Goal: Task Accomplishment & Management: Use online tool/utility

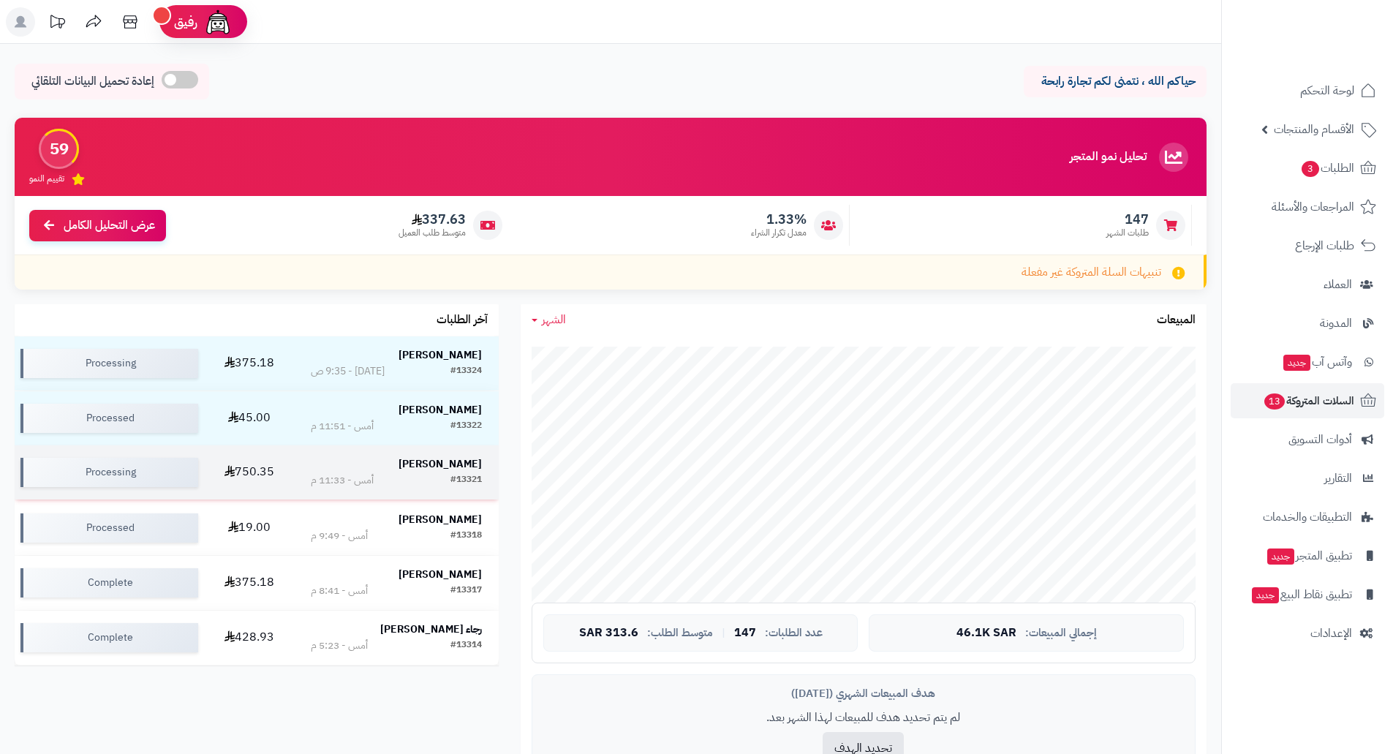
click at [255, 469] on td "750.35" at bounding box center [249, 472] width 91 height 54
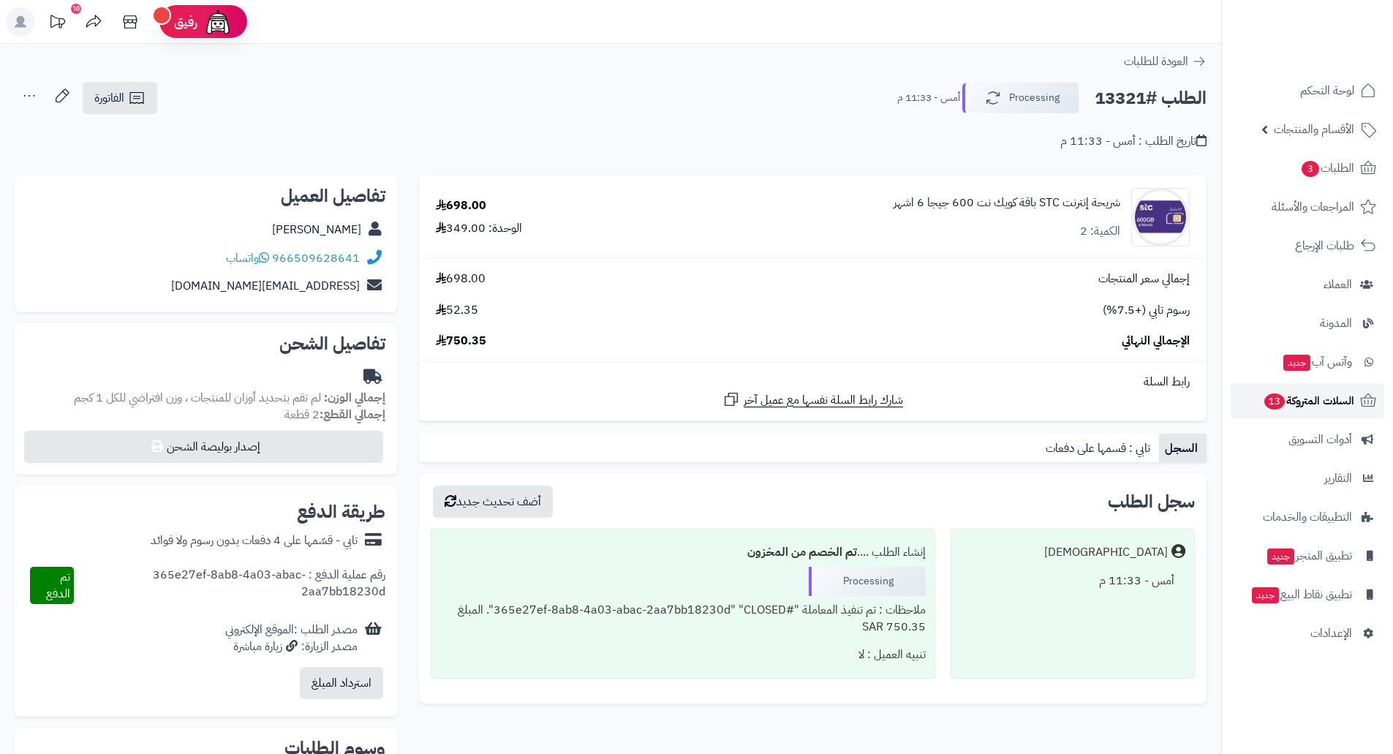
click at [1322, 395] on span "السلات المتروكة 13" at bounding box center [1308, 400] width 91 height 20
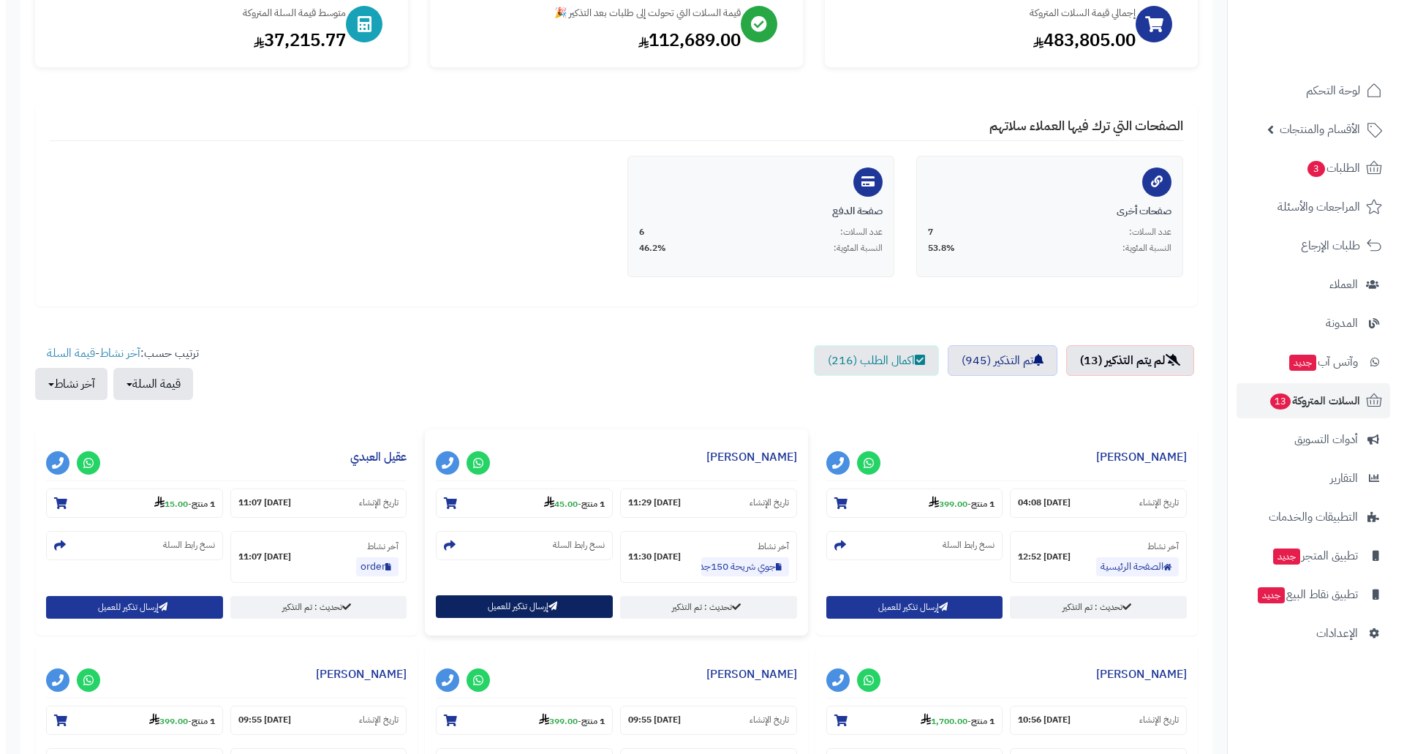
scroll to position [292, 0]
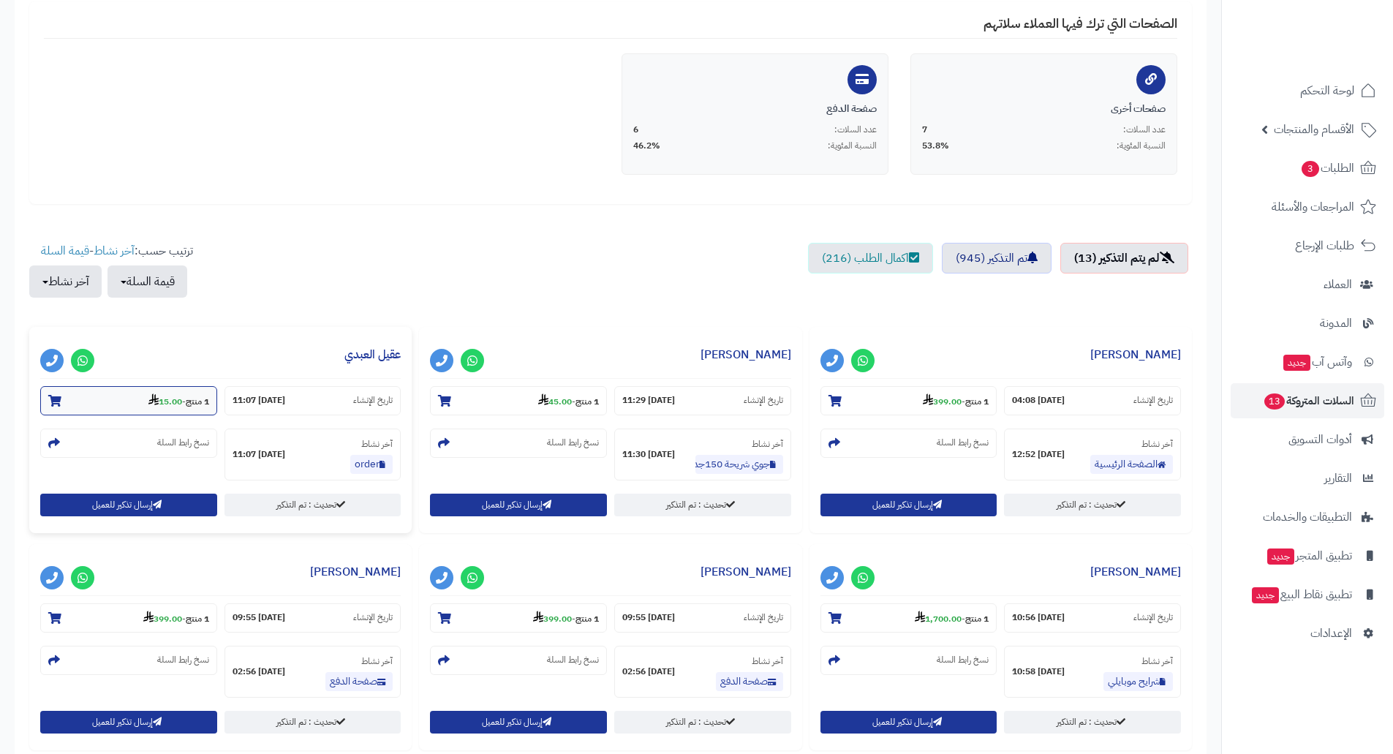
click at [165, 400] on strong "15.00" at bounding box center [165, 401] width 34 height 13
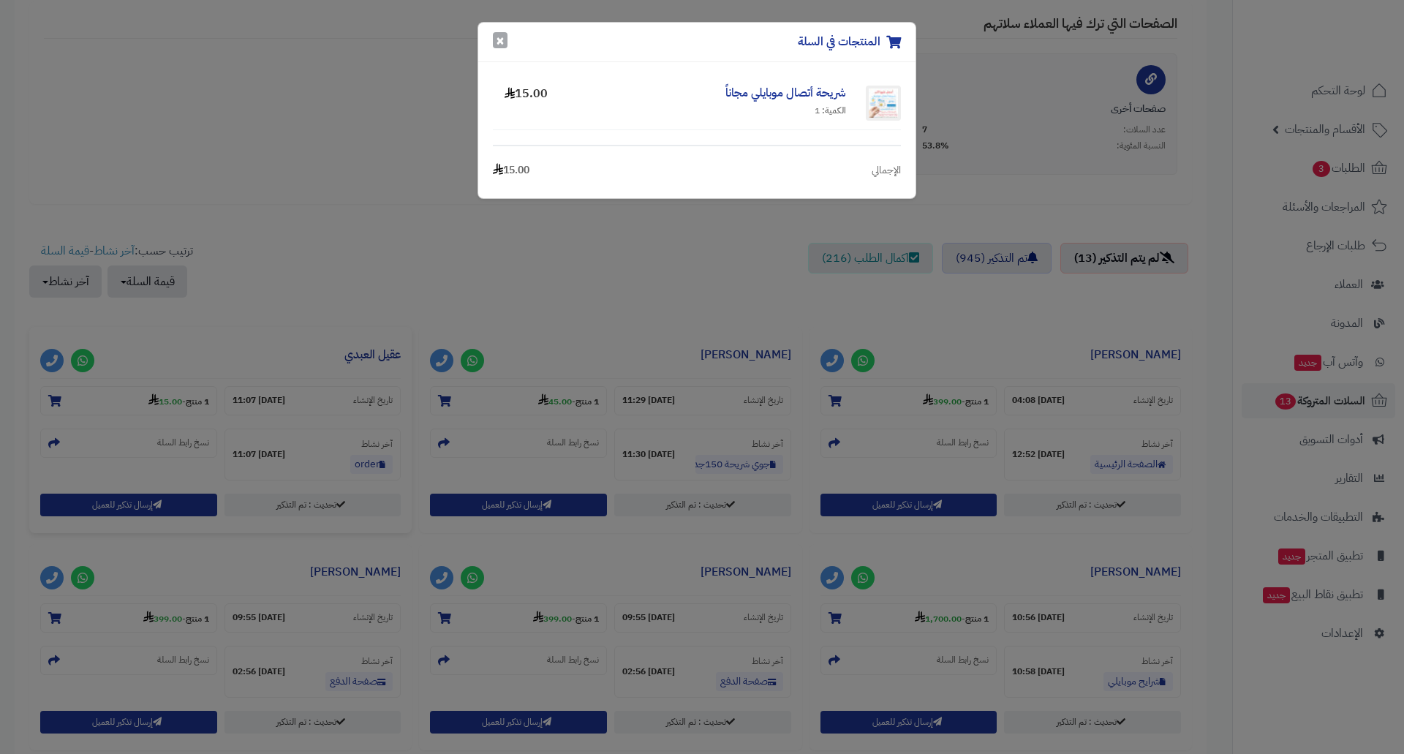
click at [494, 41] on button "×" at bounding box center [500, 40] width 15 height 16
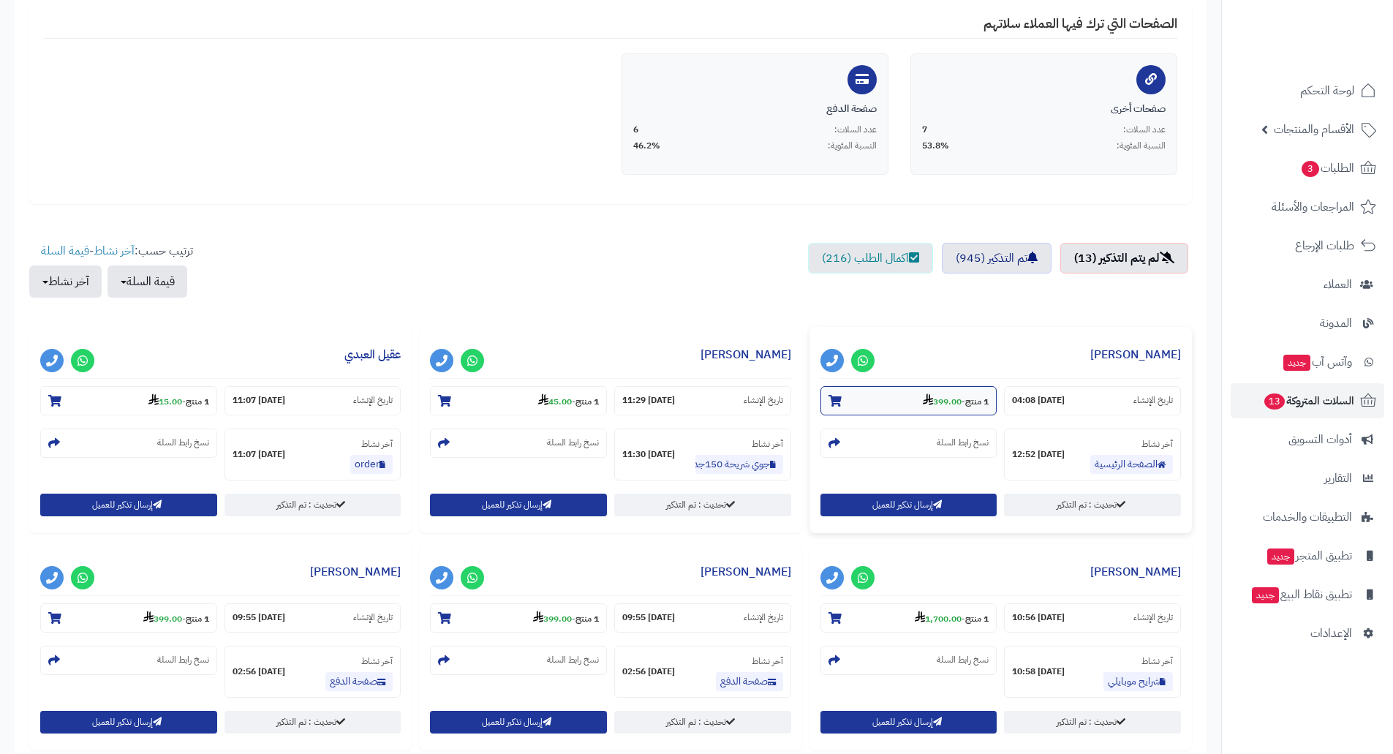
click at [942, 404] on strong "399.00" at bounding box center [942, 401] width 39 height 13
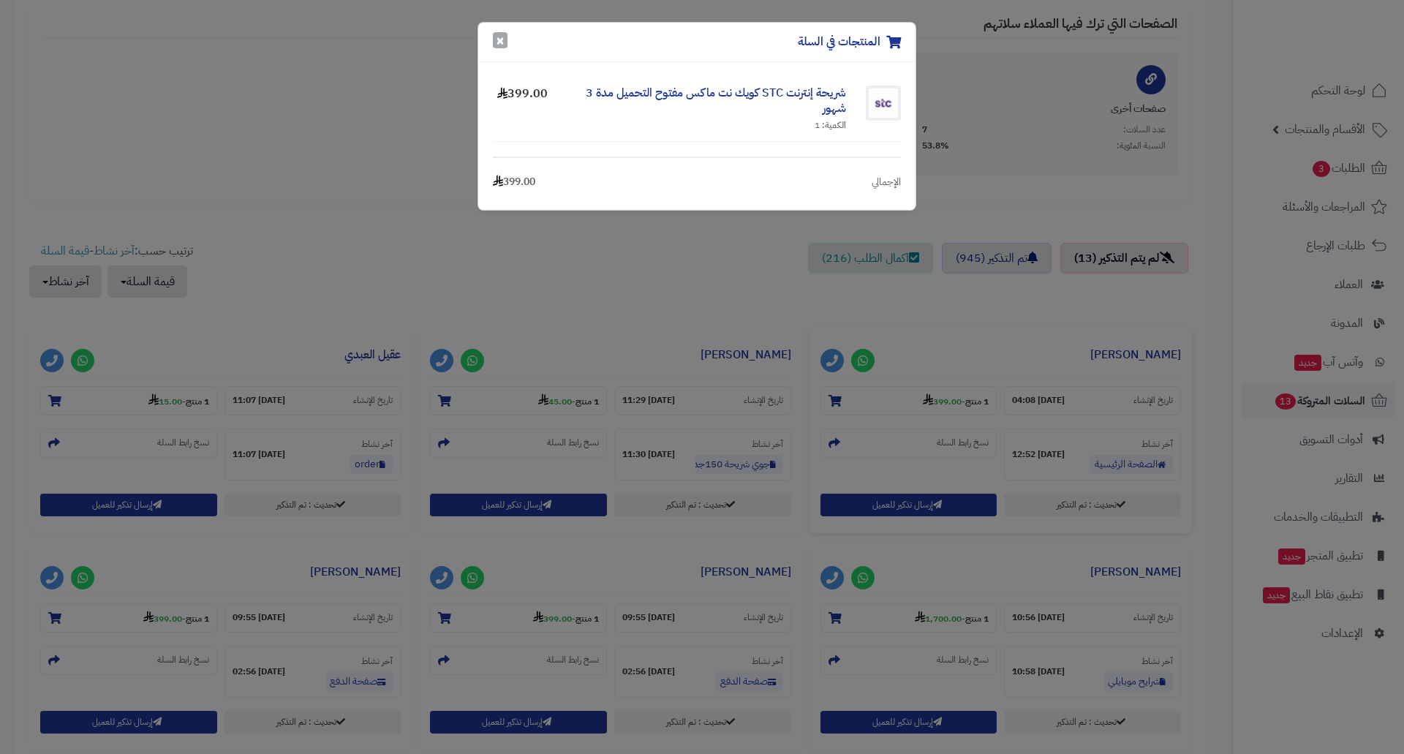
click at [496, 45] on button "×" at bounding box center [500, 40] width 15 height 16
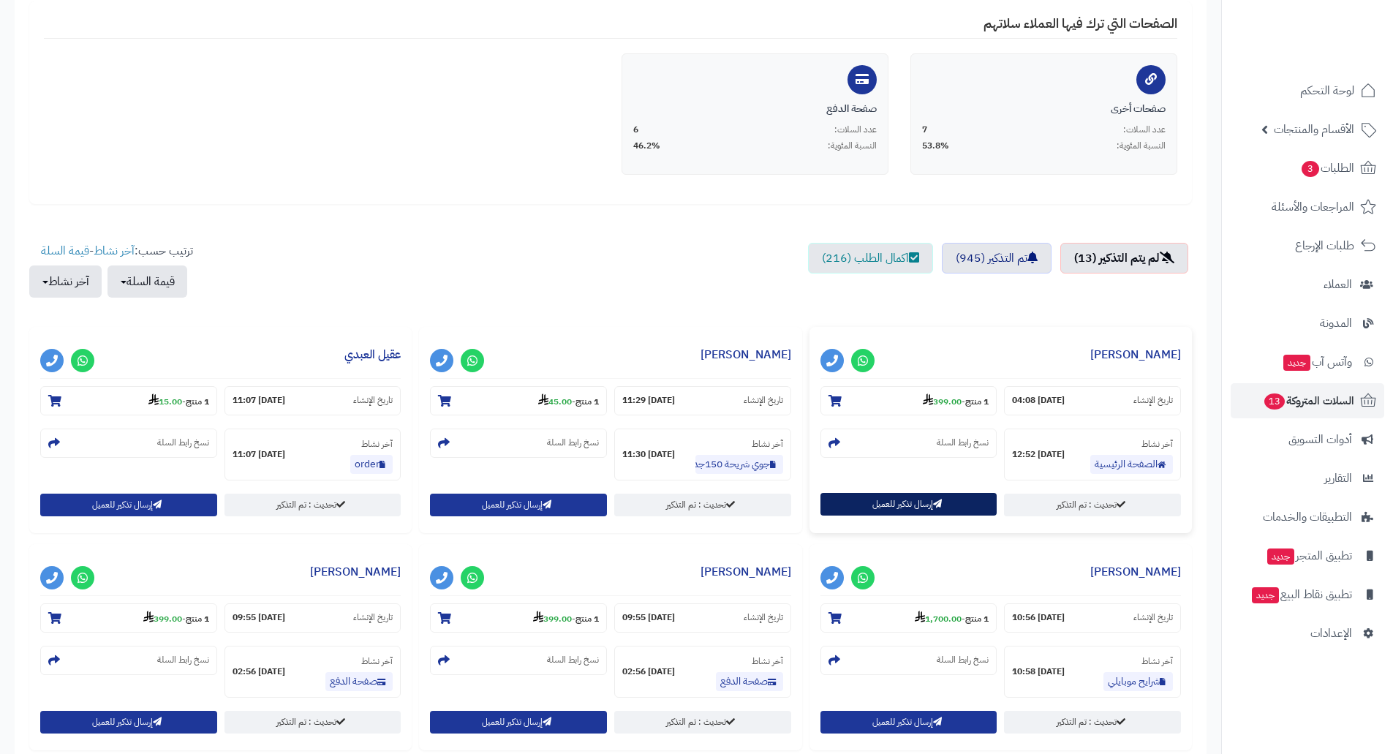
click at [909, 502] on button "إرسال تذكير للعميل" at bounding box center [908, 504] width 177 height 23
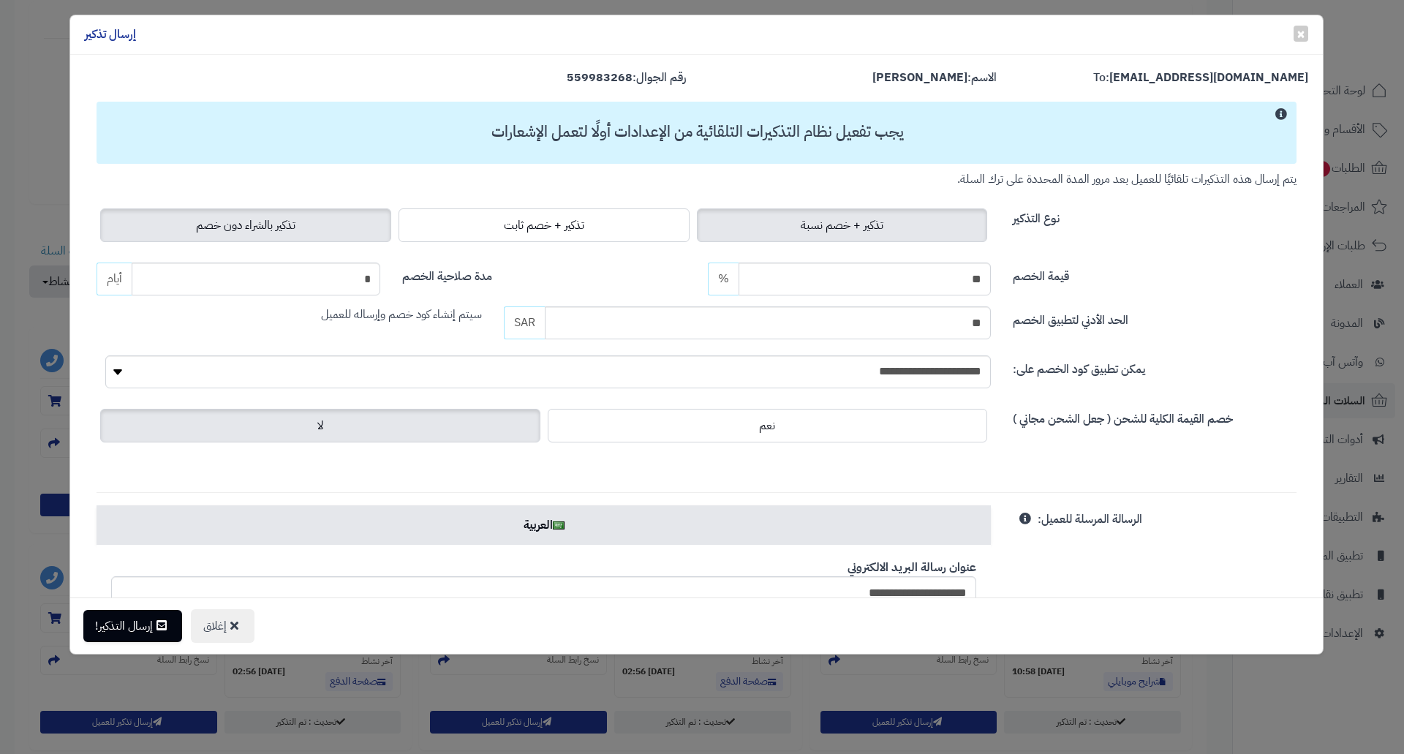
click at [258, 231] on span "تذكير بالشراء دون خصم" at bounding box center [245, 225] width 99 height 18
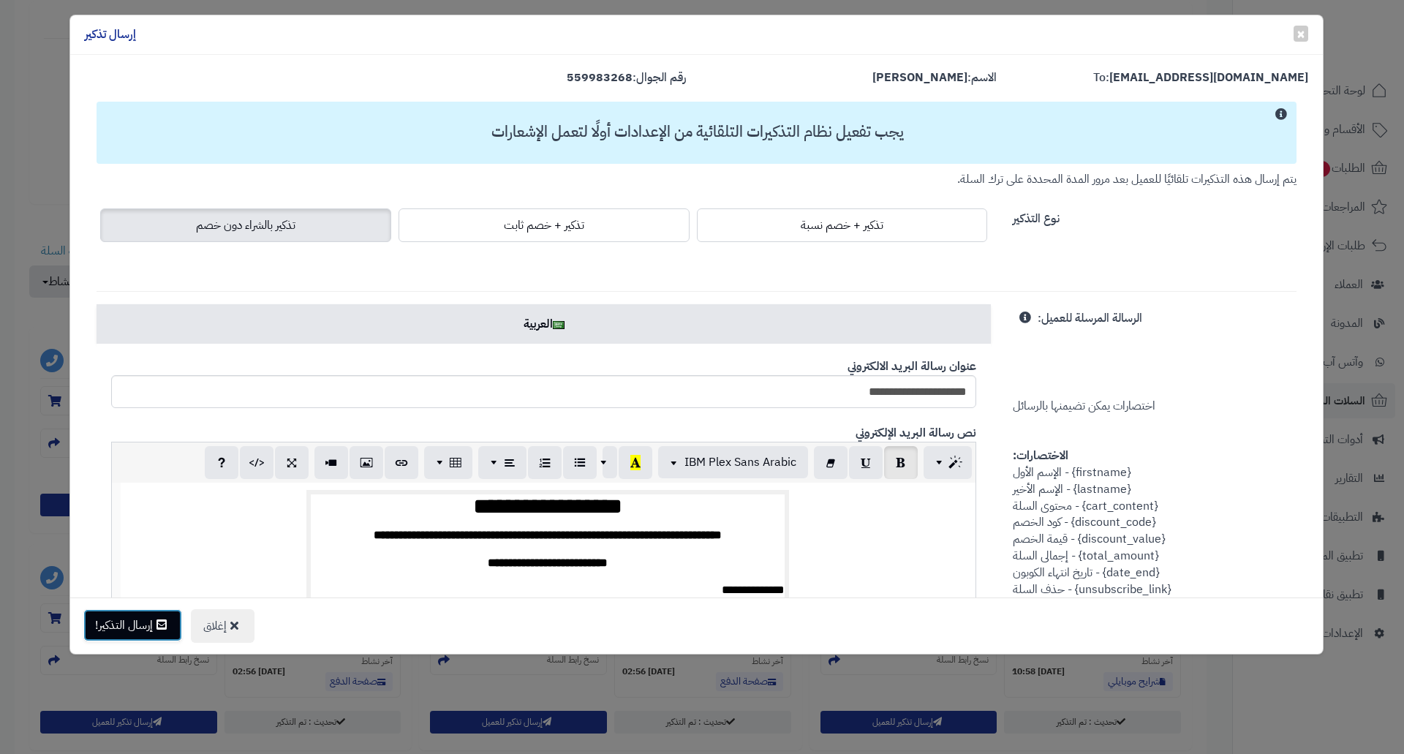
click at [128, 618] on button "إرسال التذكير!" at bounding box center [132, 625] width 99 height 32
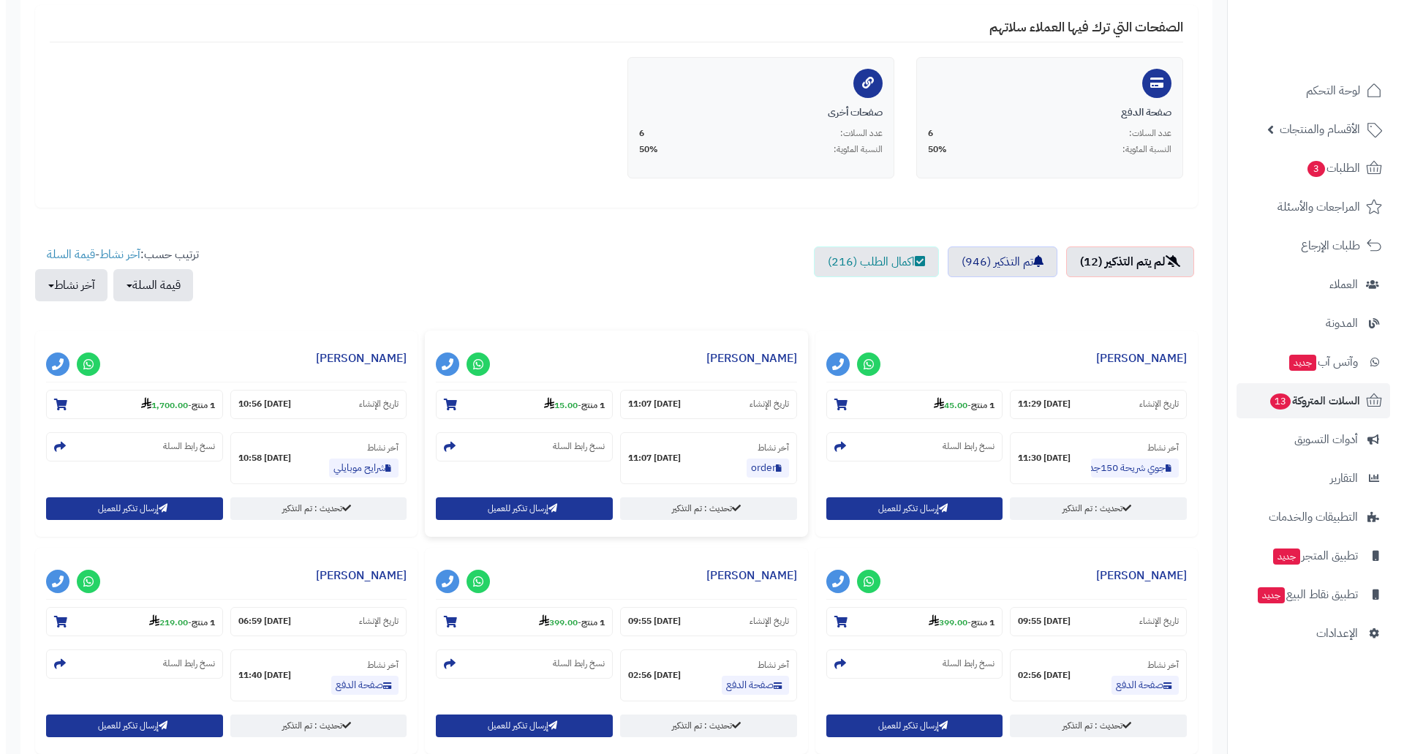
scroll to position [292, 0]
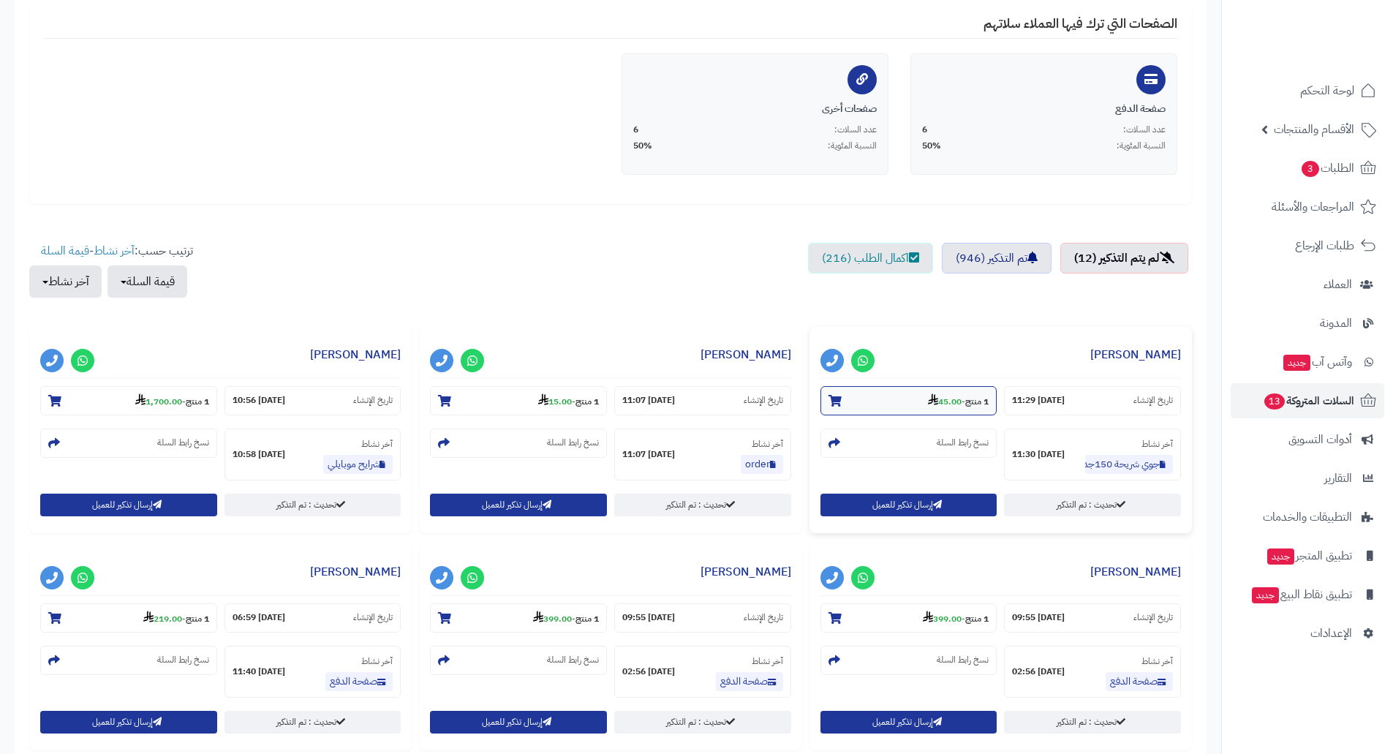
click at [945, 396] on strong "45.00" at bounding box center [945, 401] width 34 height 13
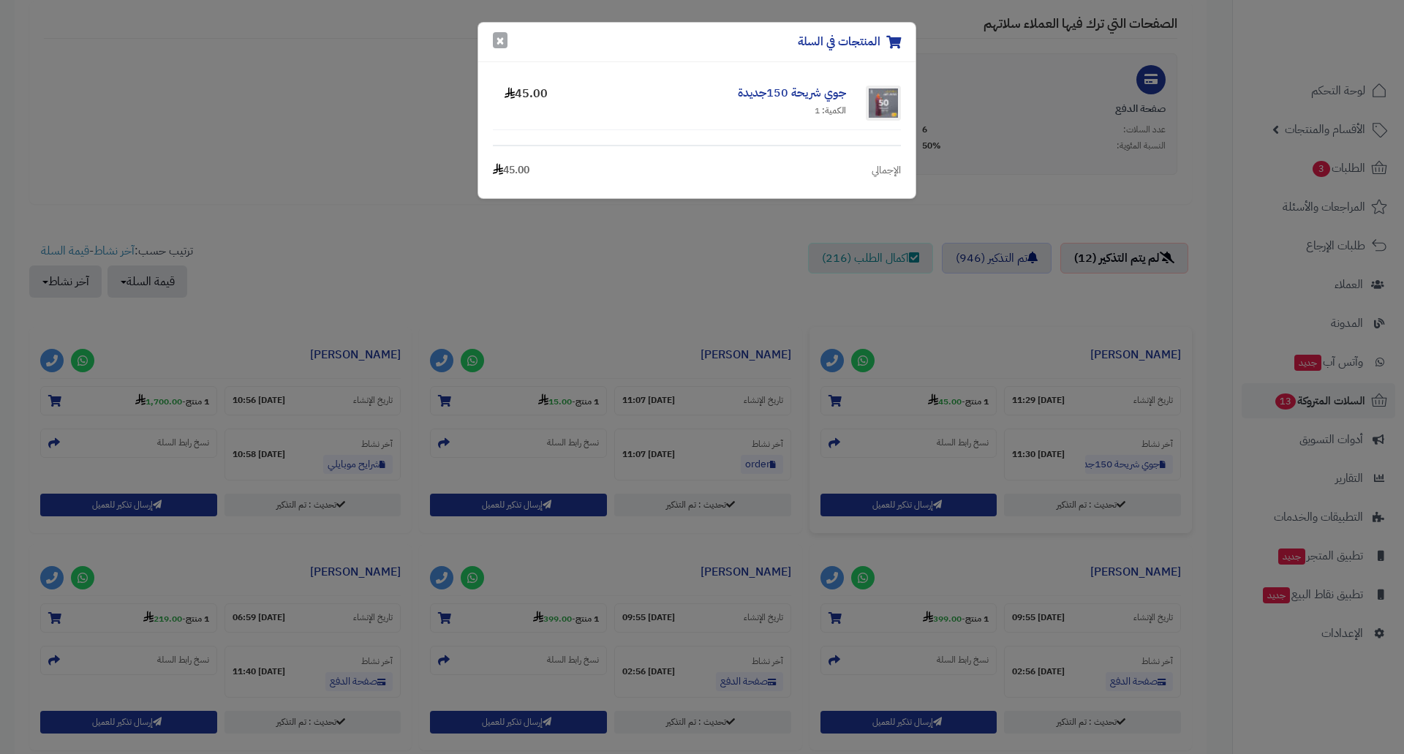
click at [498, 48] on button "×" at bounding box center [500, 40] width 15 height 16
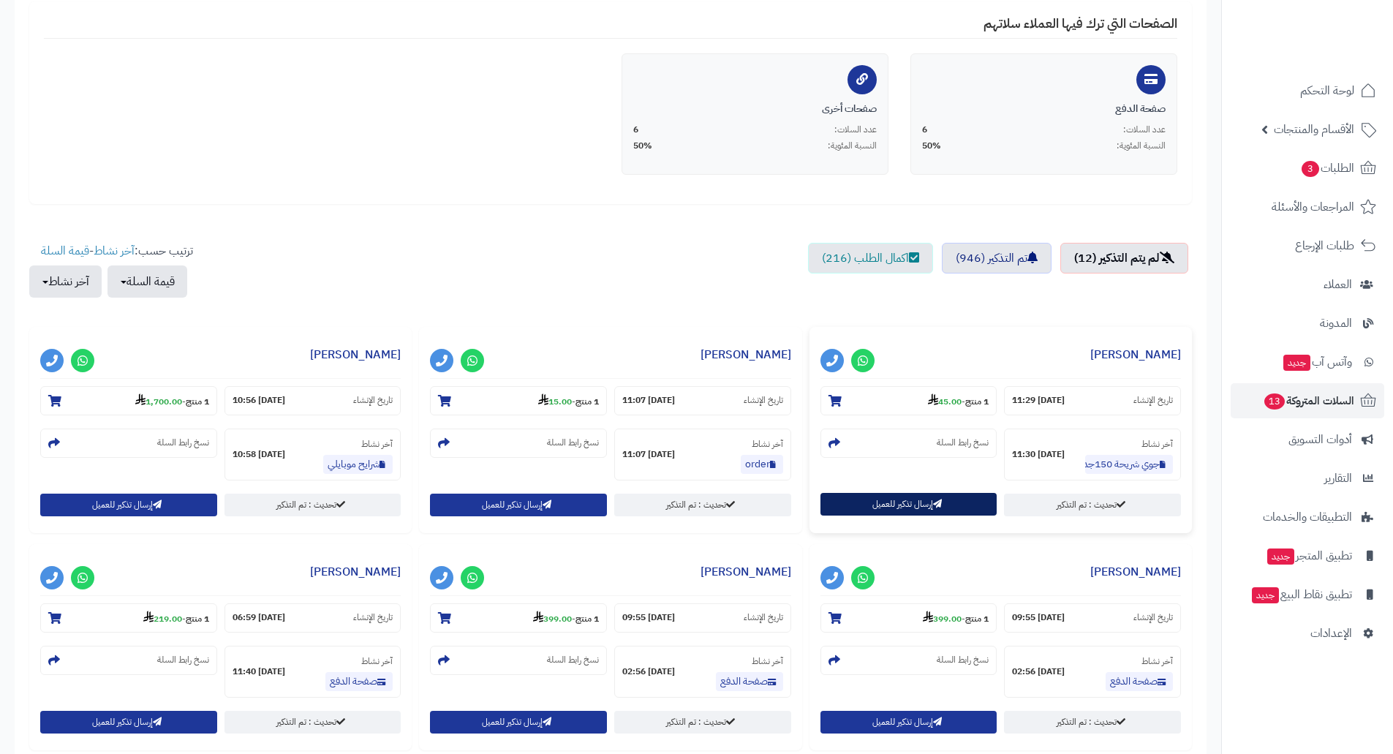
click at [909, 503] on button "إرسال تذكير للعميل" at bounding box center [908, 504] width 177 height 23
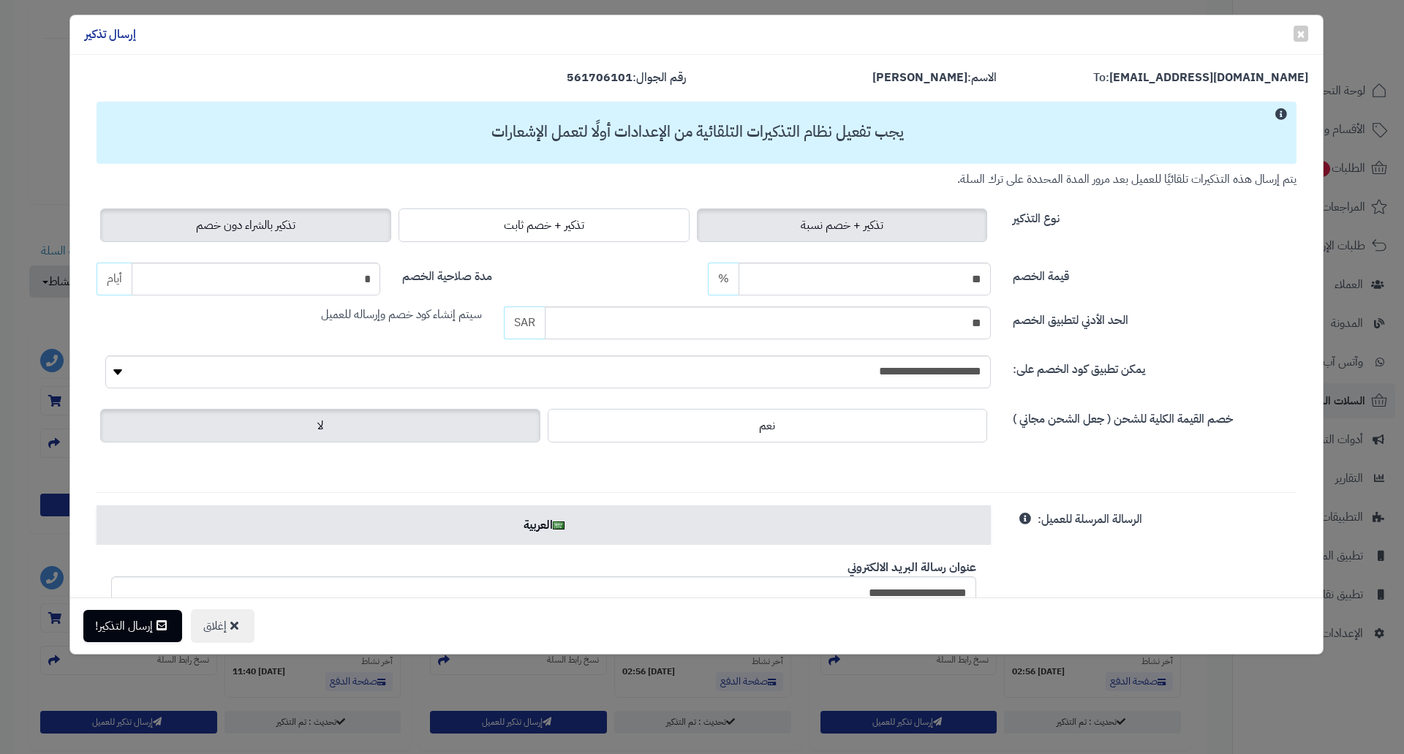
click at [287, 220] on span "تذكير بالشراء دون خصم" at bounding box center [245, 225] width 99 height 18
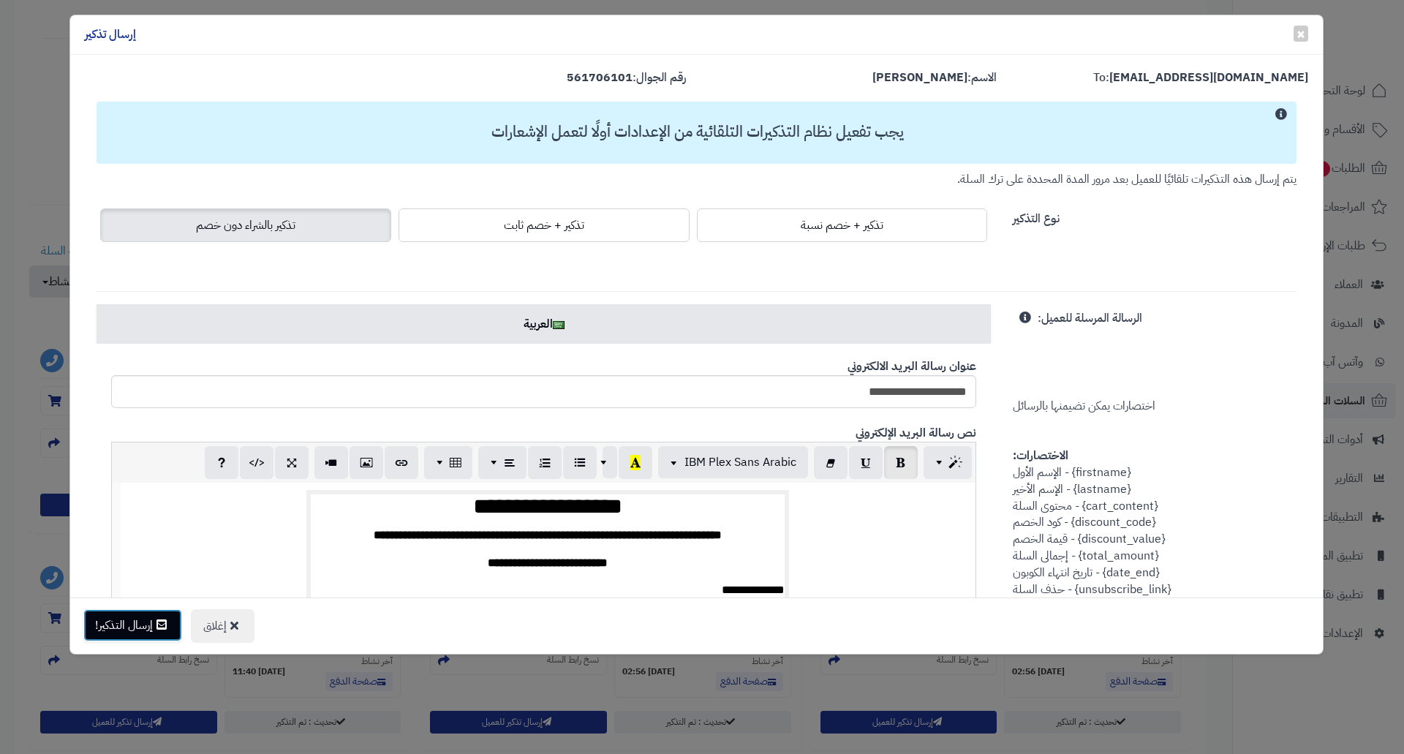
click at [145, 633] on button "إرسال التذكير!" at bounding box center [132, 625] width 99 height 32
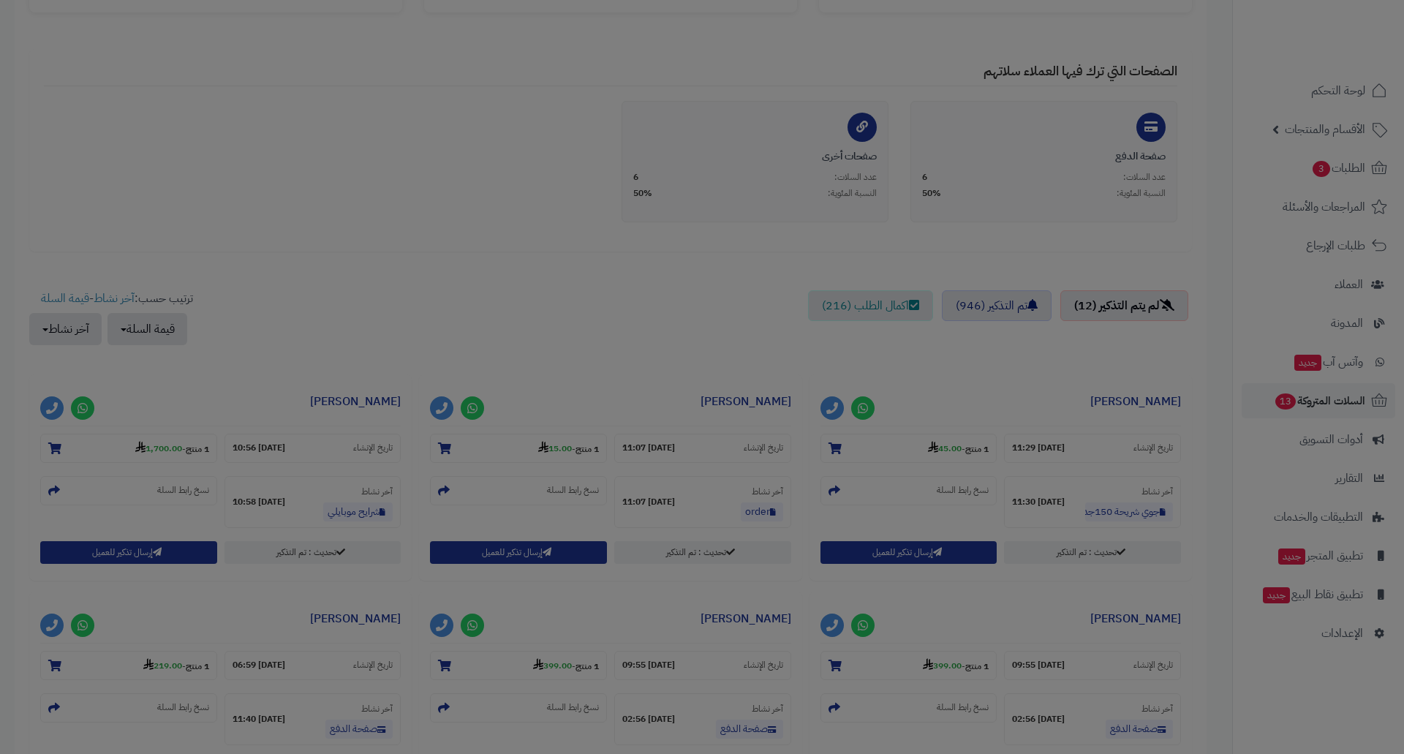
scroll to position [340, 0]
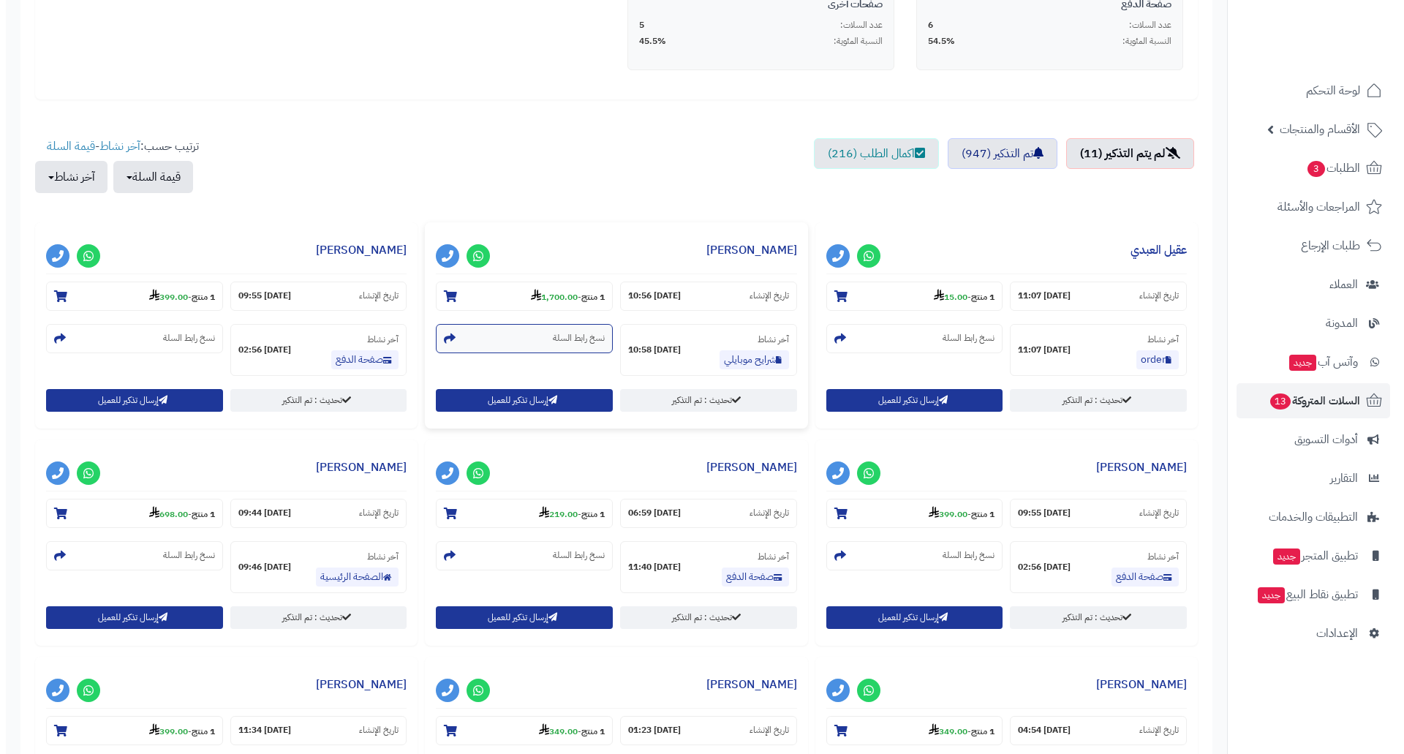
scroll to position [439, 0]
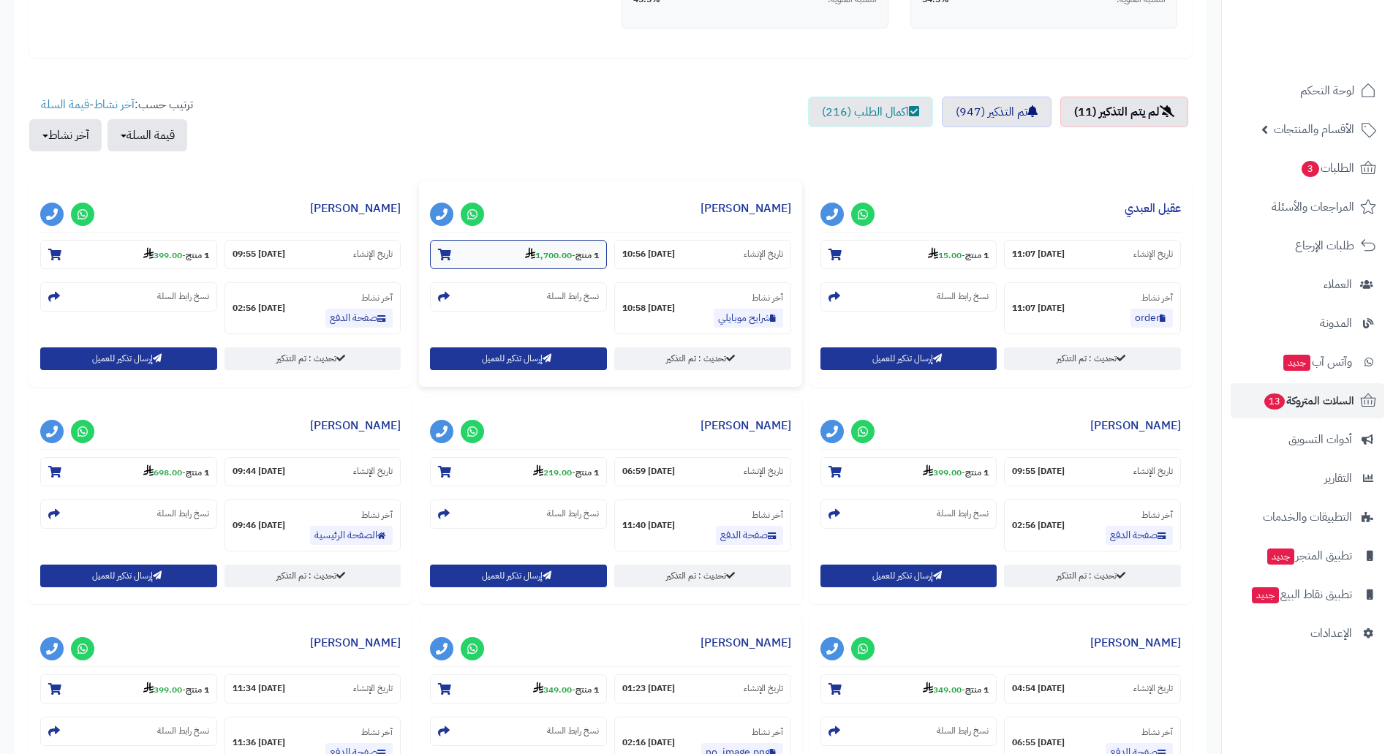
click at [546, 252] on strong "1,700.00" at bounding box center [548, 255] width 47 height 13
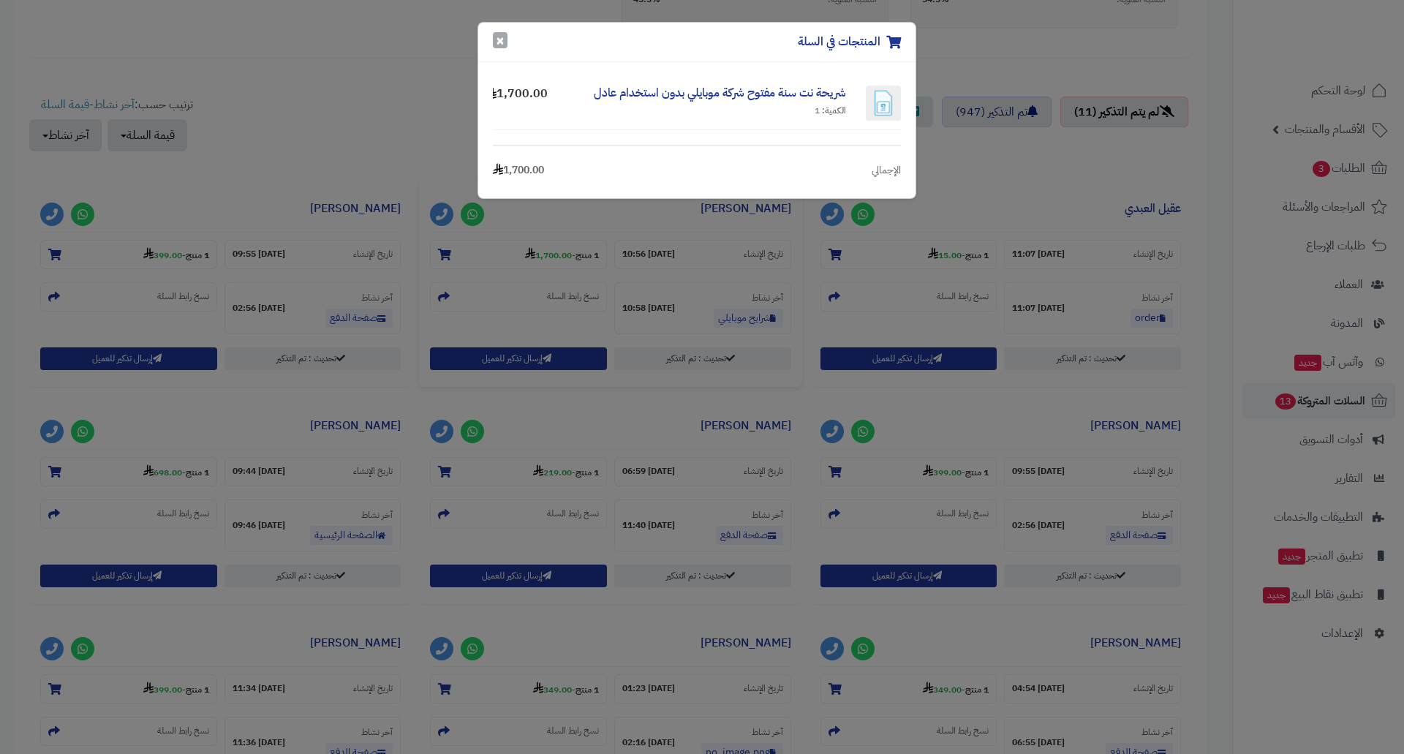
click at [502, 39] on button "×" at bounding box center [500, 40] width 15 height 16
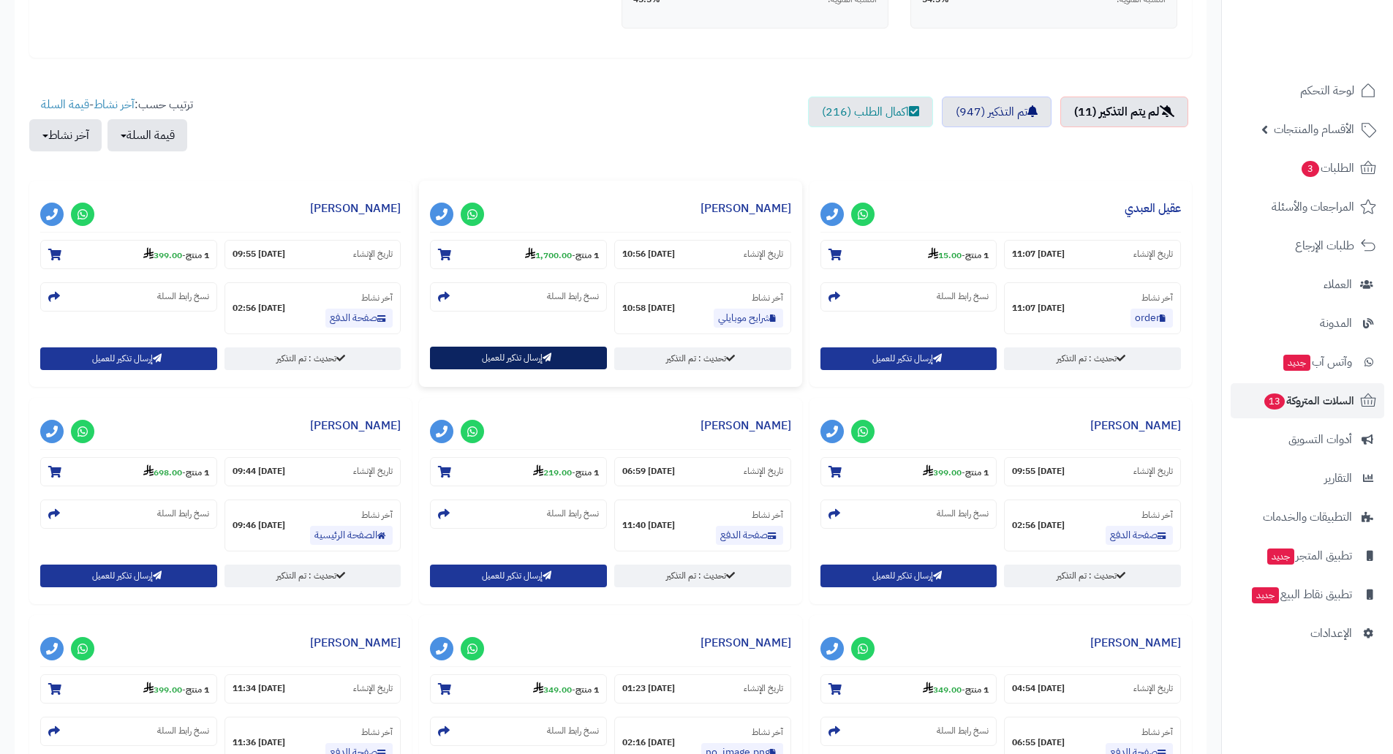
click at [516, 361] on button "إرسال تذكير للعميل" at bounding box center [518, 358] width 177 height 23
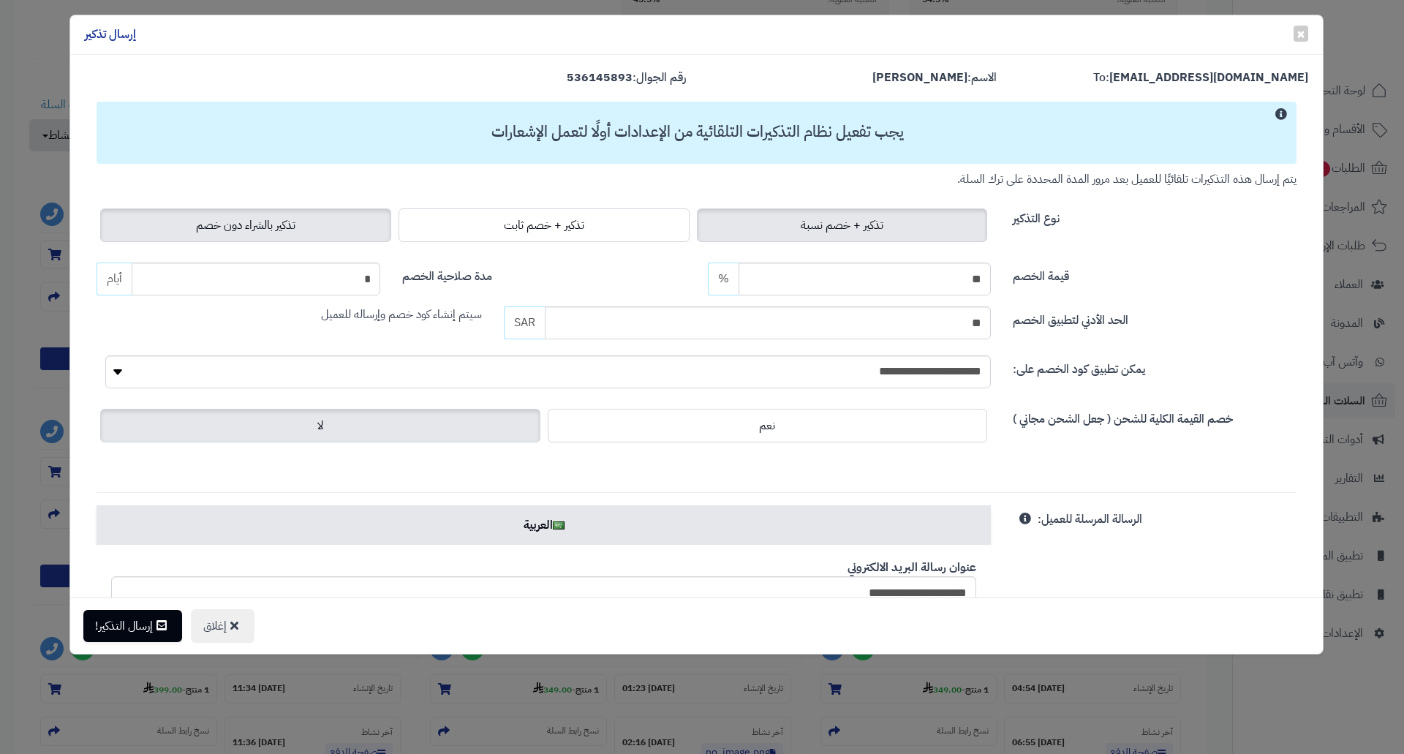
click at [278, 212] on label "تذكير بالشراء دون خصم" at bounding box center [245, 225] width 291 height 34
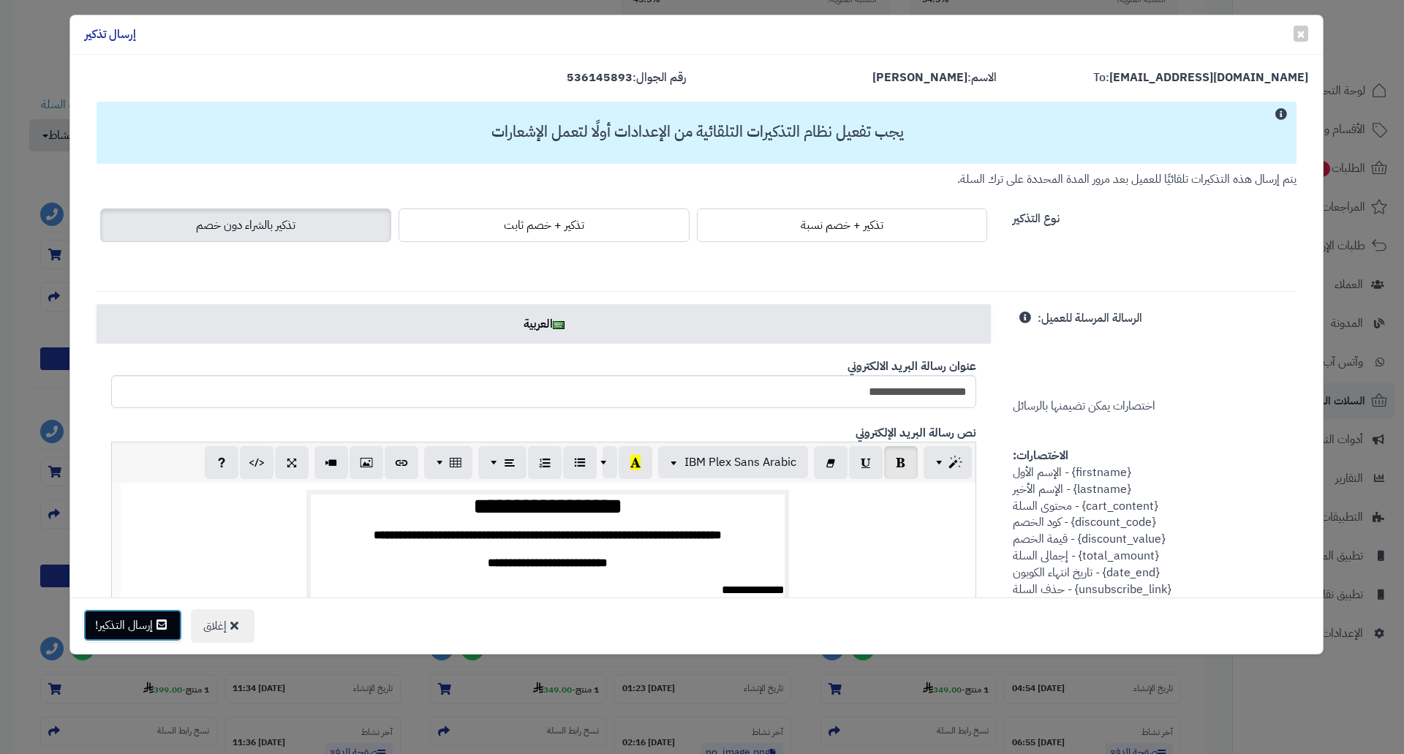
click at [139, 632] on button "إرسال التذكير!" at bounding box center [132, 625] width 99 height 32
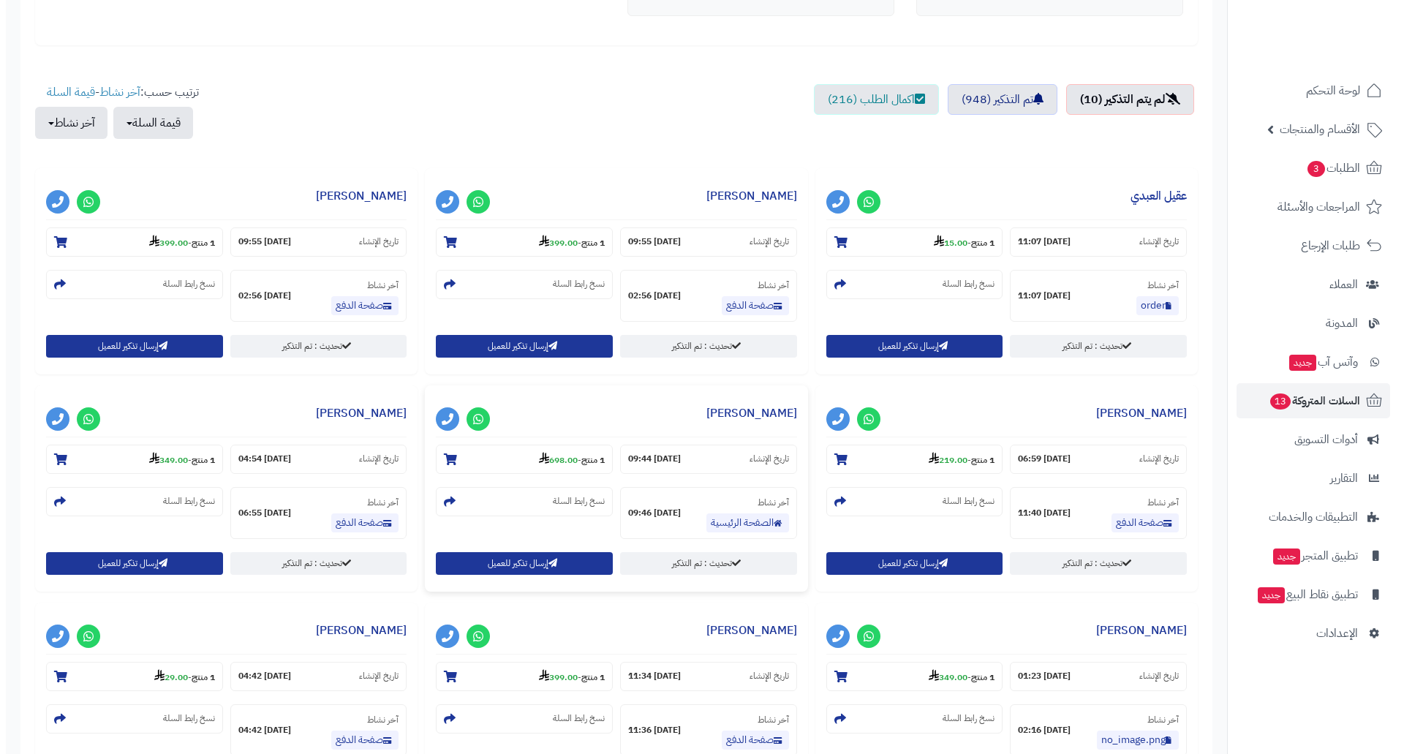
scroll to position [658, 0]
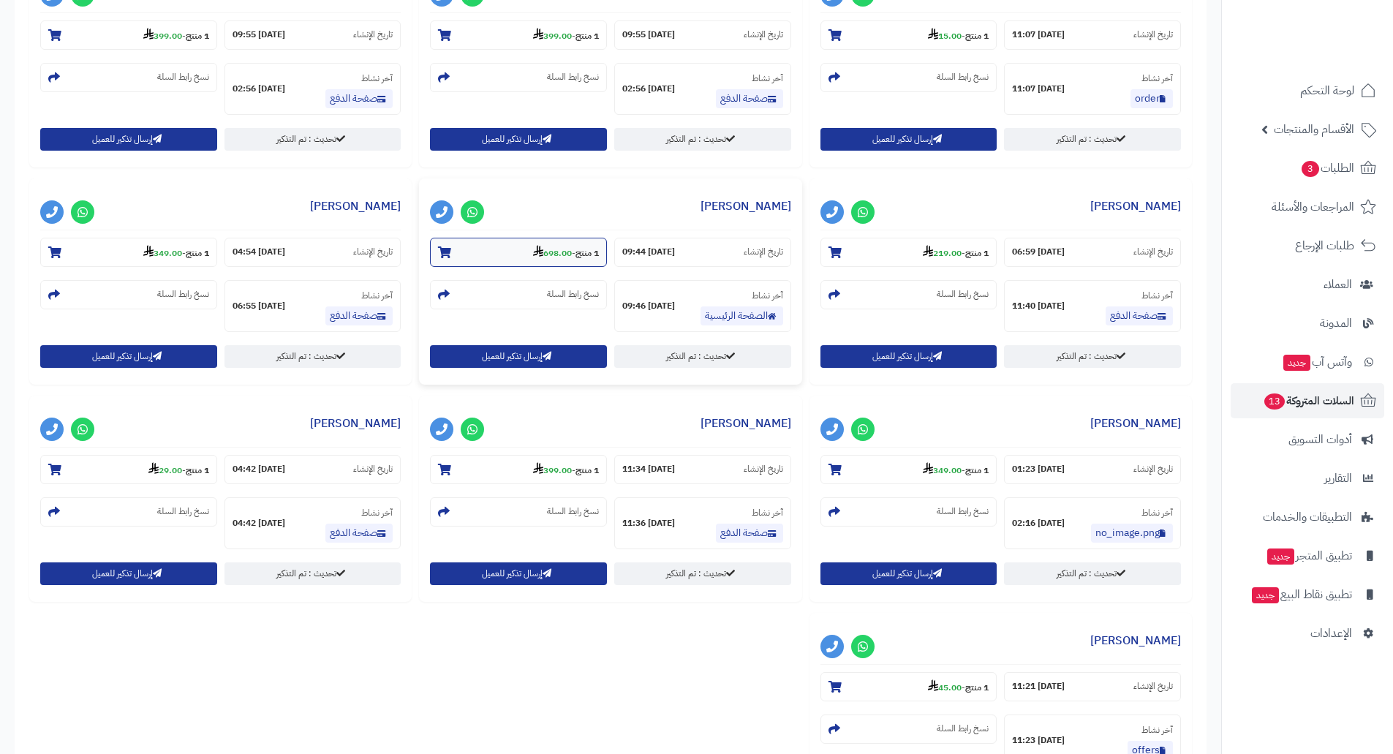
click at [554, 253] on strong "698.00" at bounding box center [552, 252] width 39 height 13
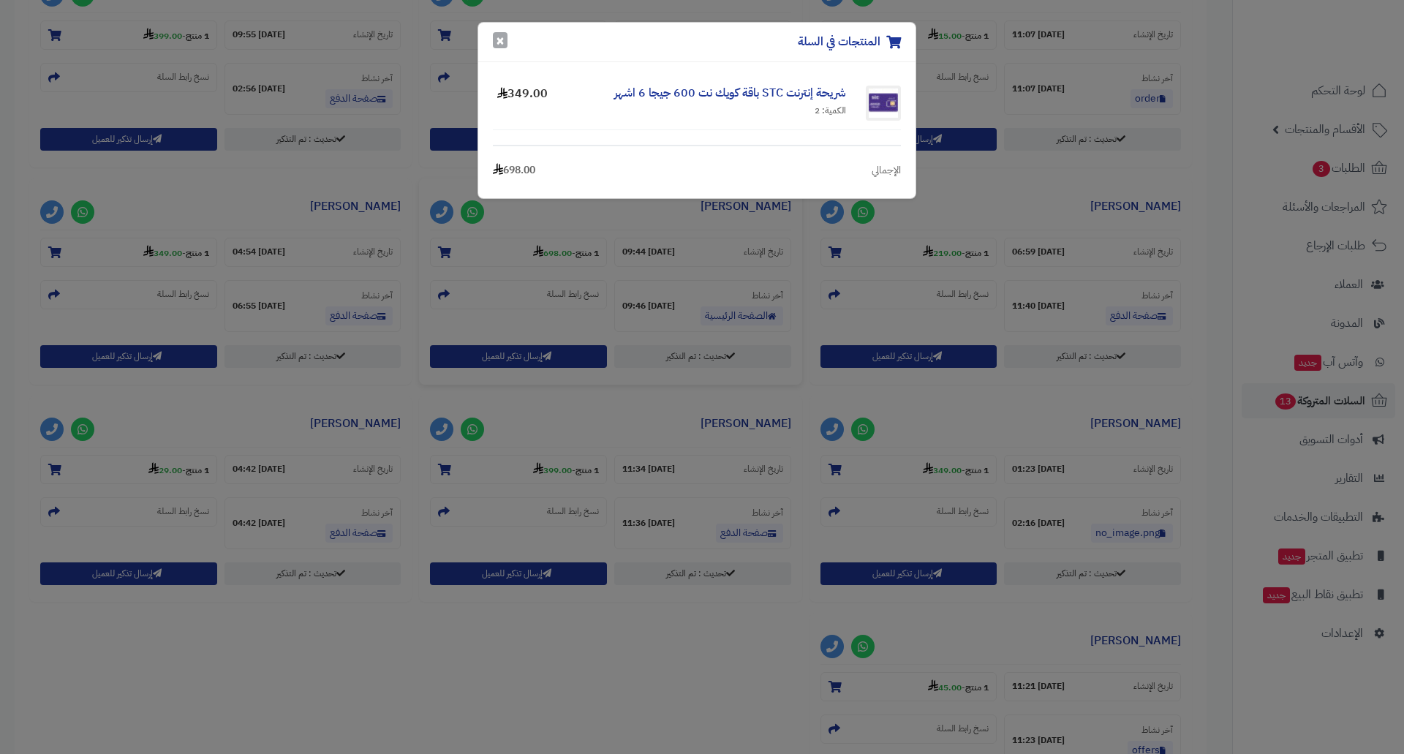
click at [497, 43] on button "×" at bounding box center [500, 40] width 15 height 16
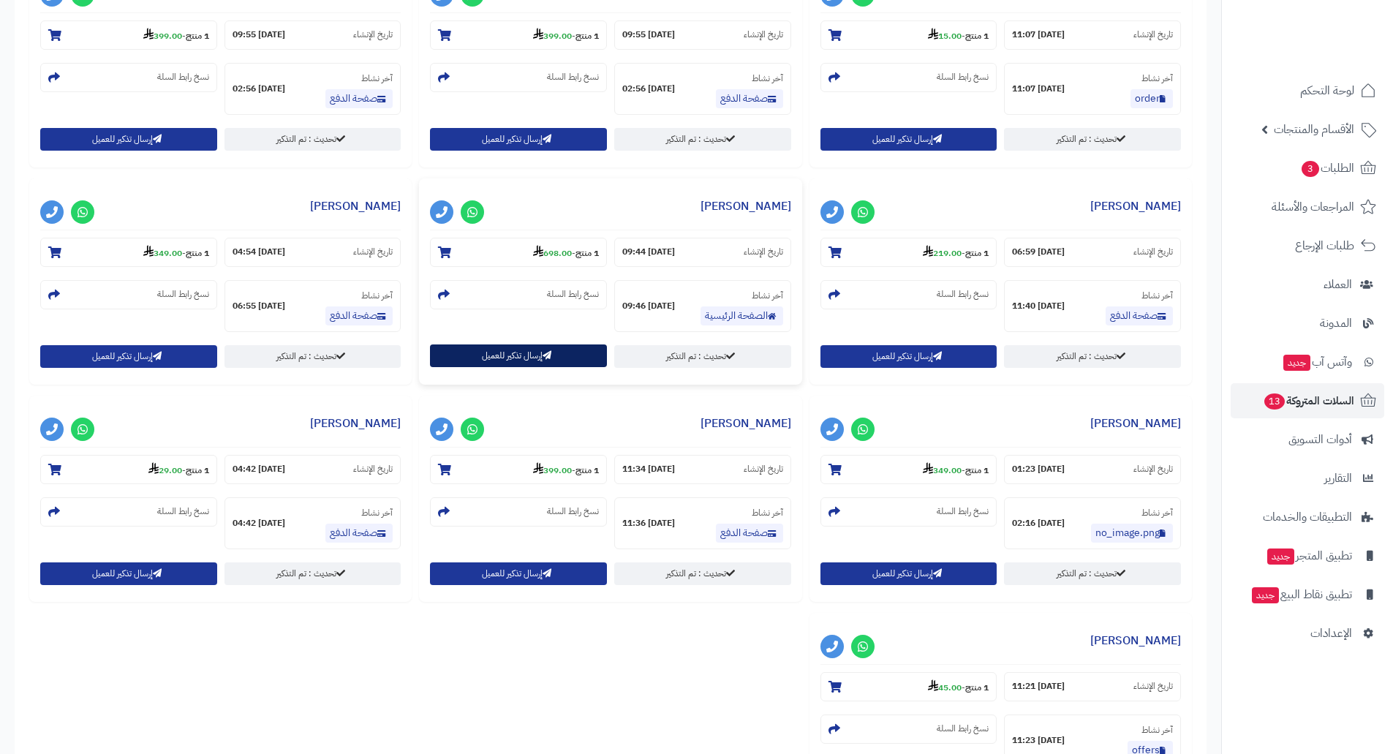
click at [514, 358] on button "إرسال تذكير للعميل" at bounding box center [518, 355] width 177 height 23
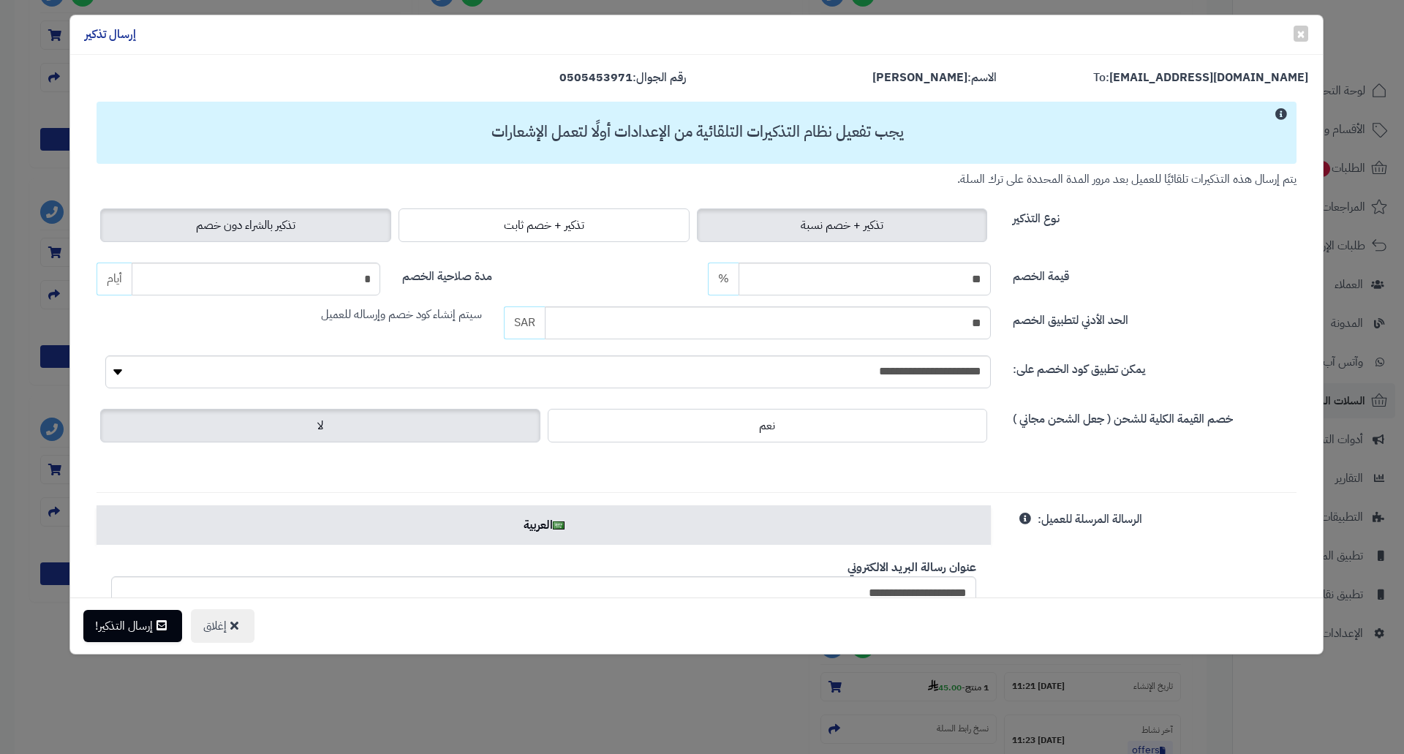
click at [317, 219] on label "تذكير بالشراء دون خصم" at bounding box center [245, 225] width 291 height 34
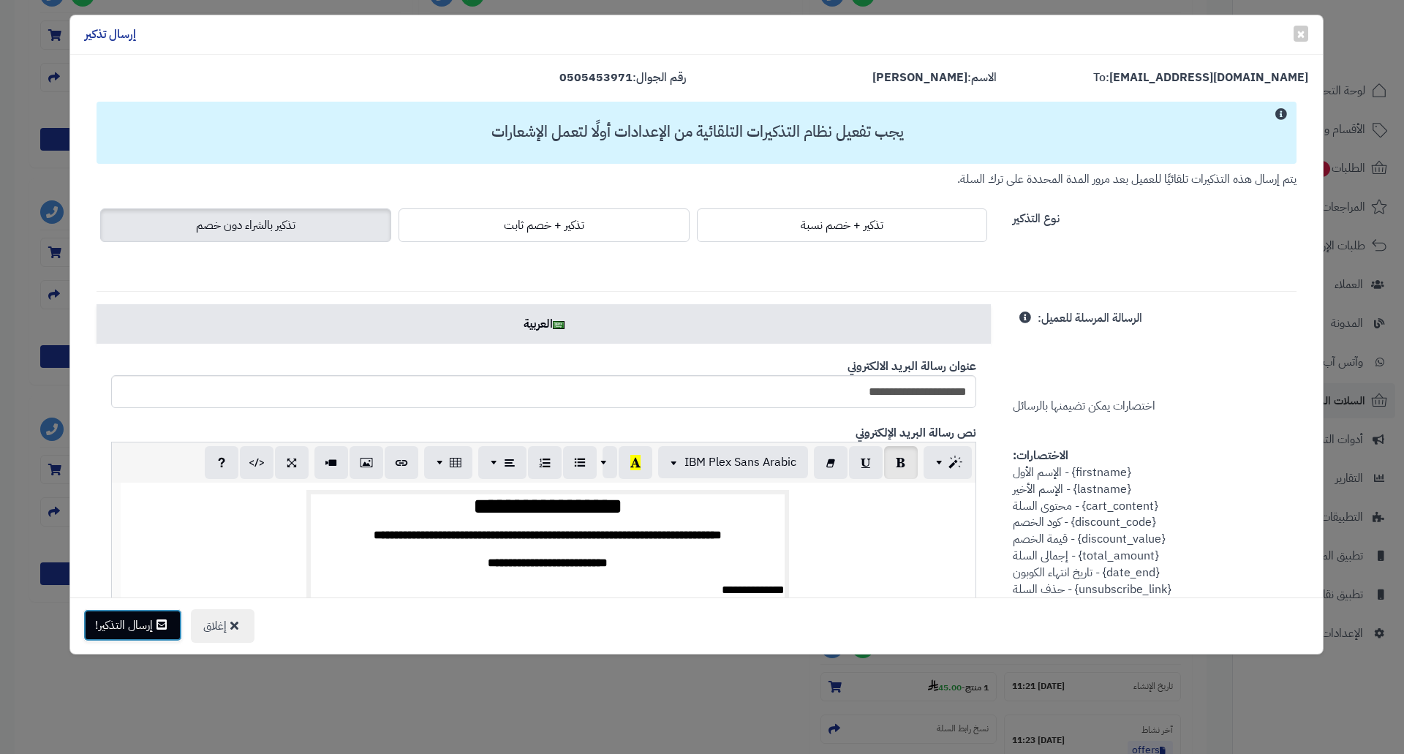
click at [146, 635] on button "إرسال التذكير!" at bounding box center [132, 625] width 99 height 32
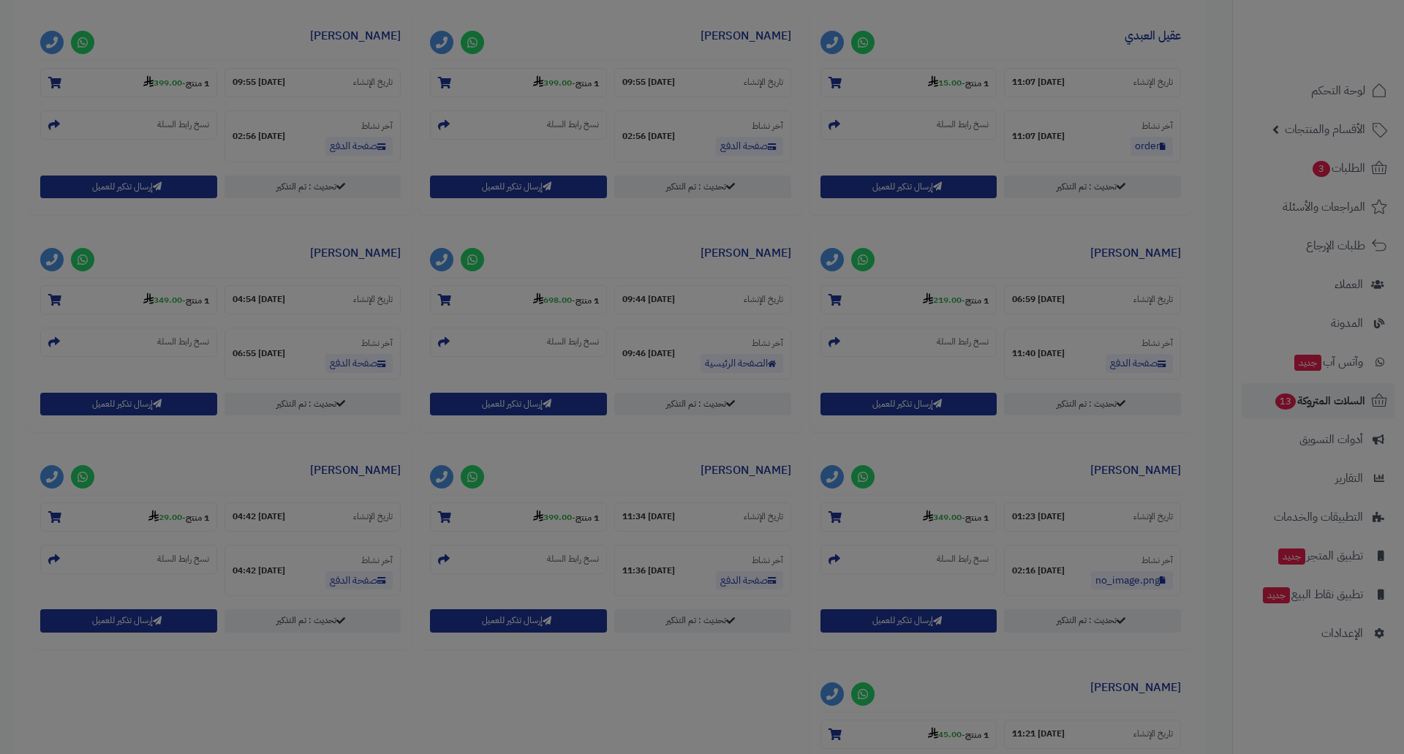
scroll to position [706, 0]
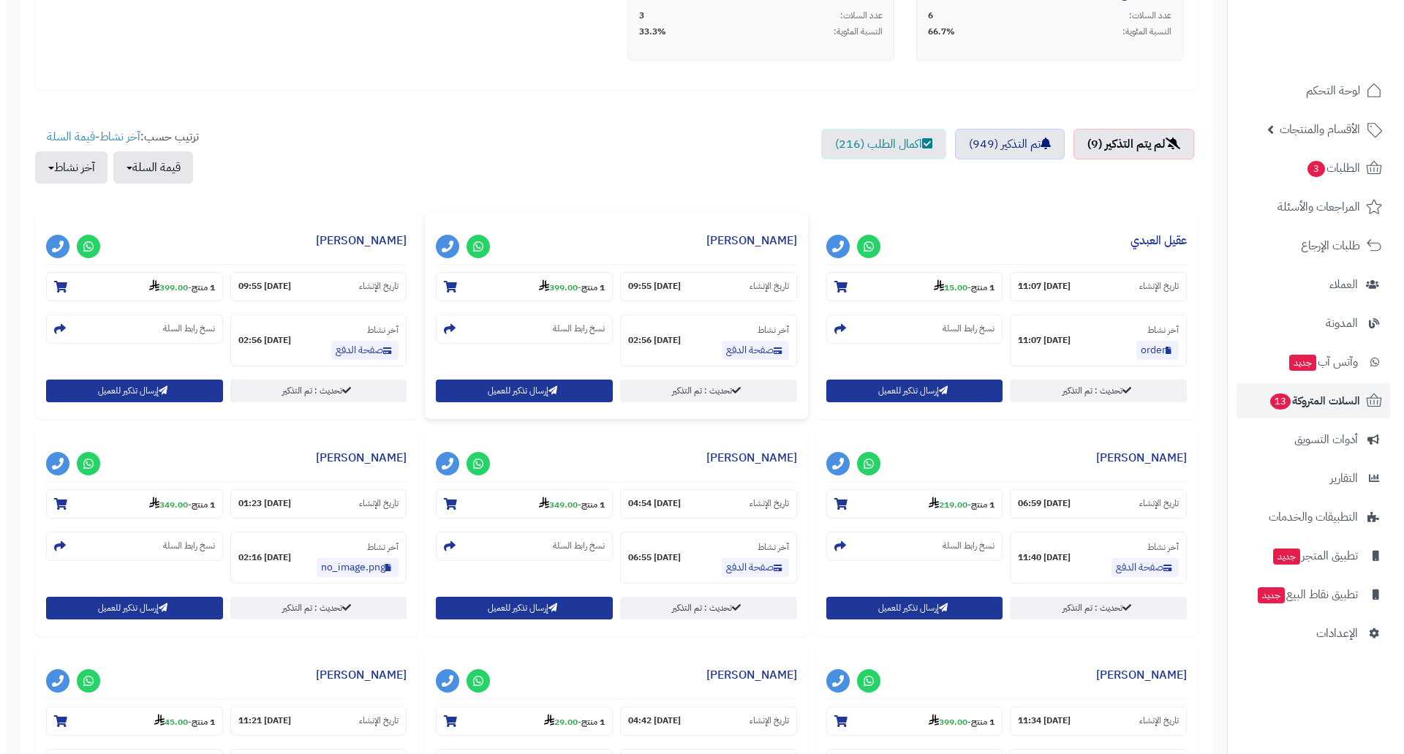
scroll to position [658, 0]
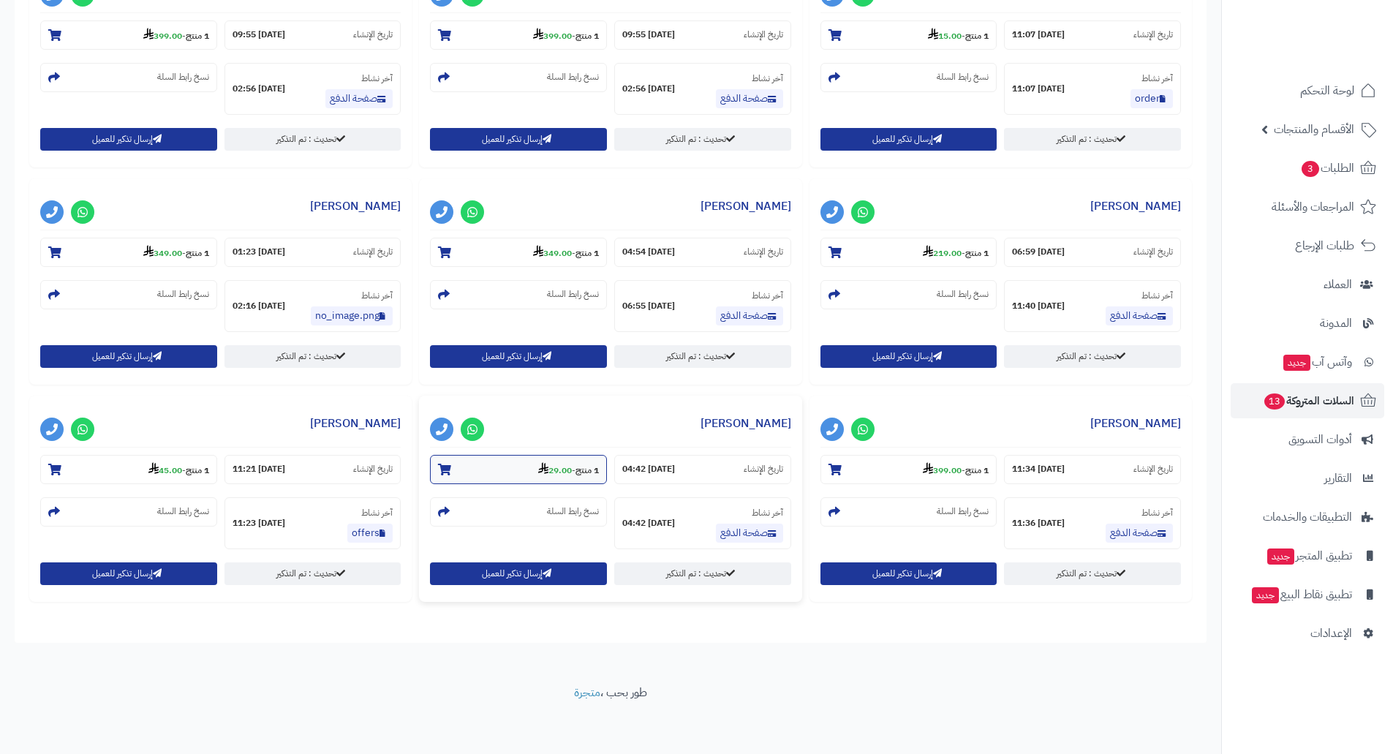
click at [553, 473] on strong "29.00" at bounding box center [555, 470] width 34 height 13
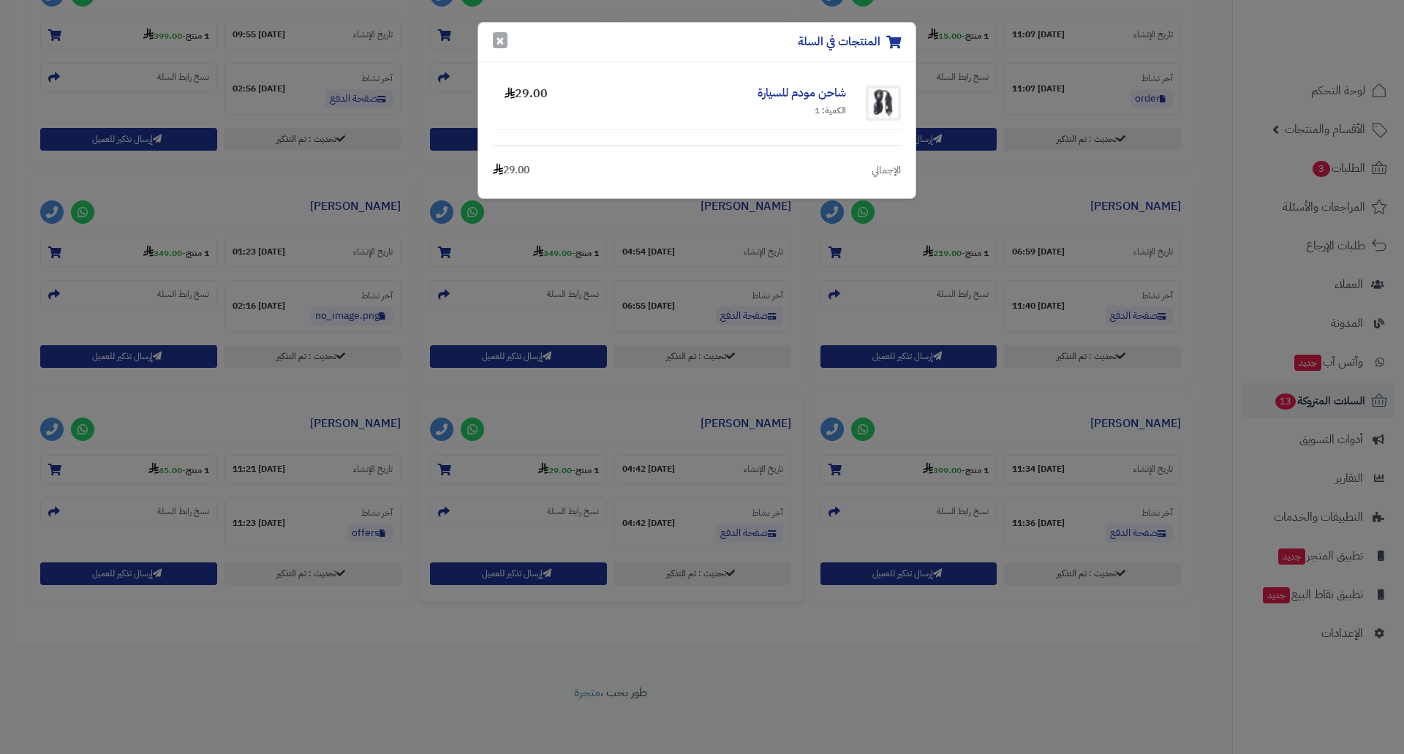
click at [503, 42] on button "×" at bounding box center [500, 40] width 15 height 16
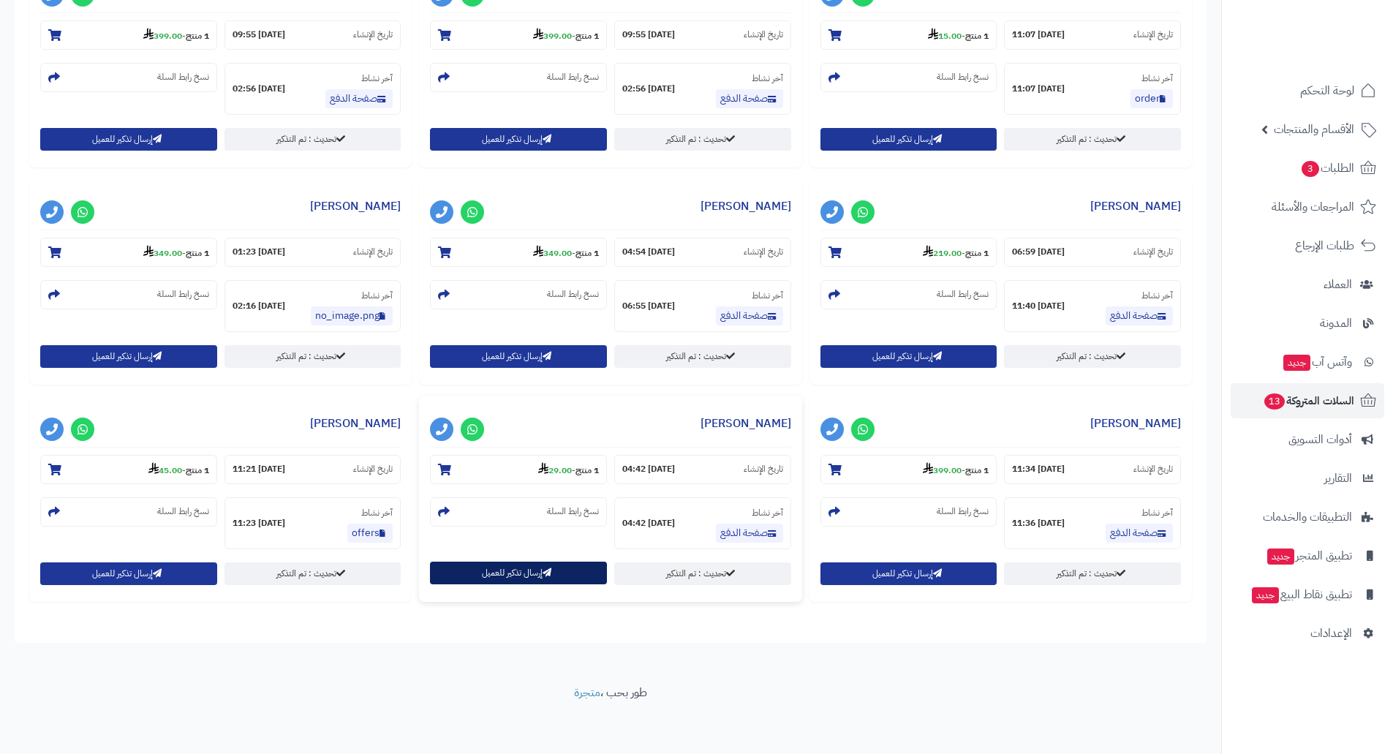
click at [519, 570] on button "إرسال تذكير للعميل" at bounding box center [518, 573] width 177 height 23
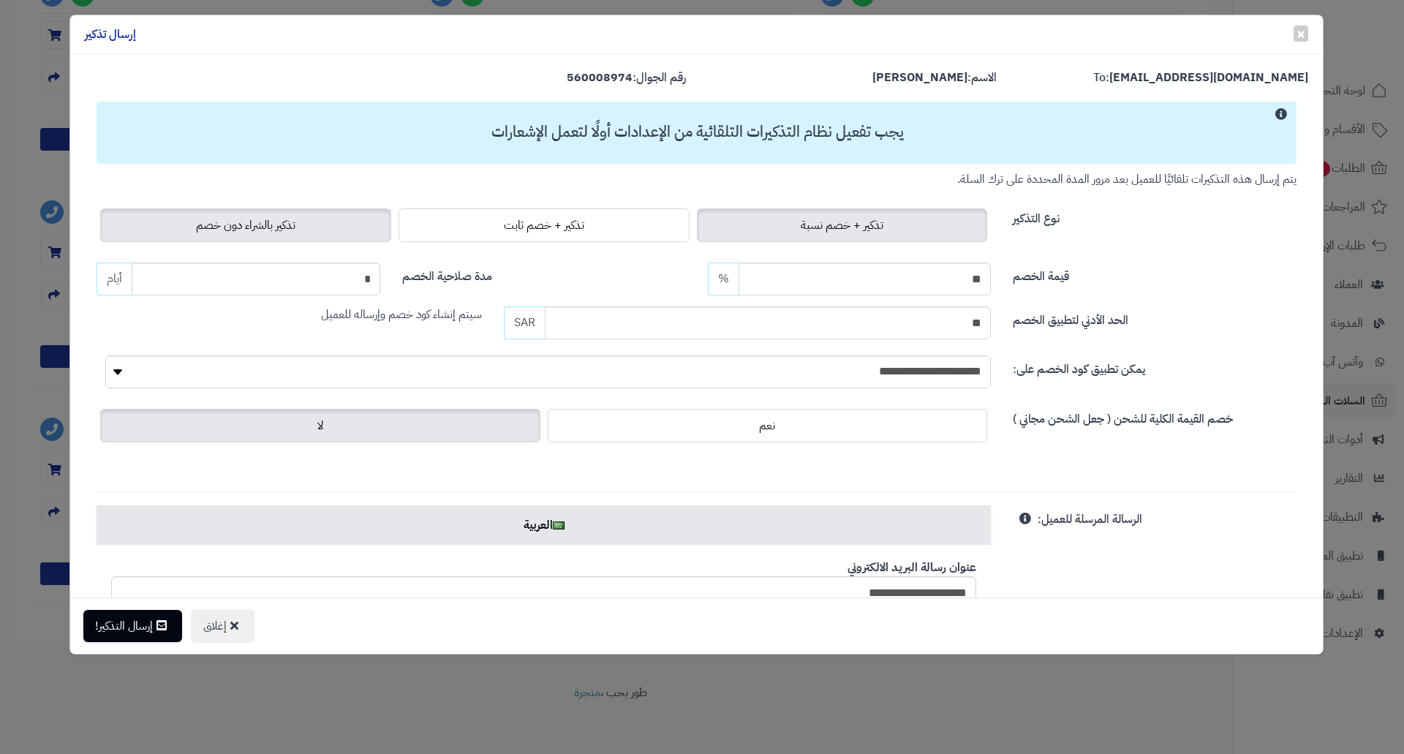
click at [295, 219] on span "تذكير بالشراء دون خصم" at bounding box center [245, 225] width 99 height 18
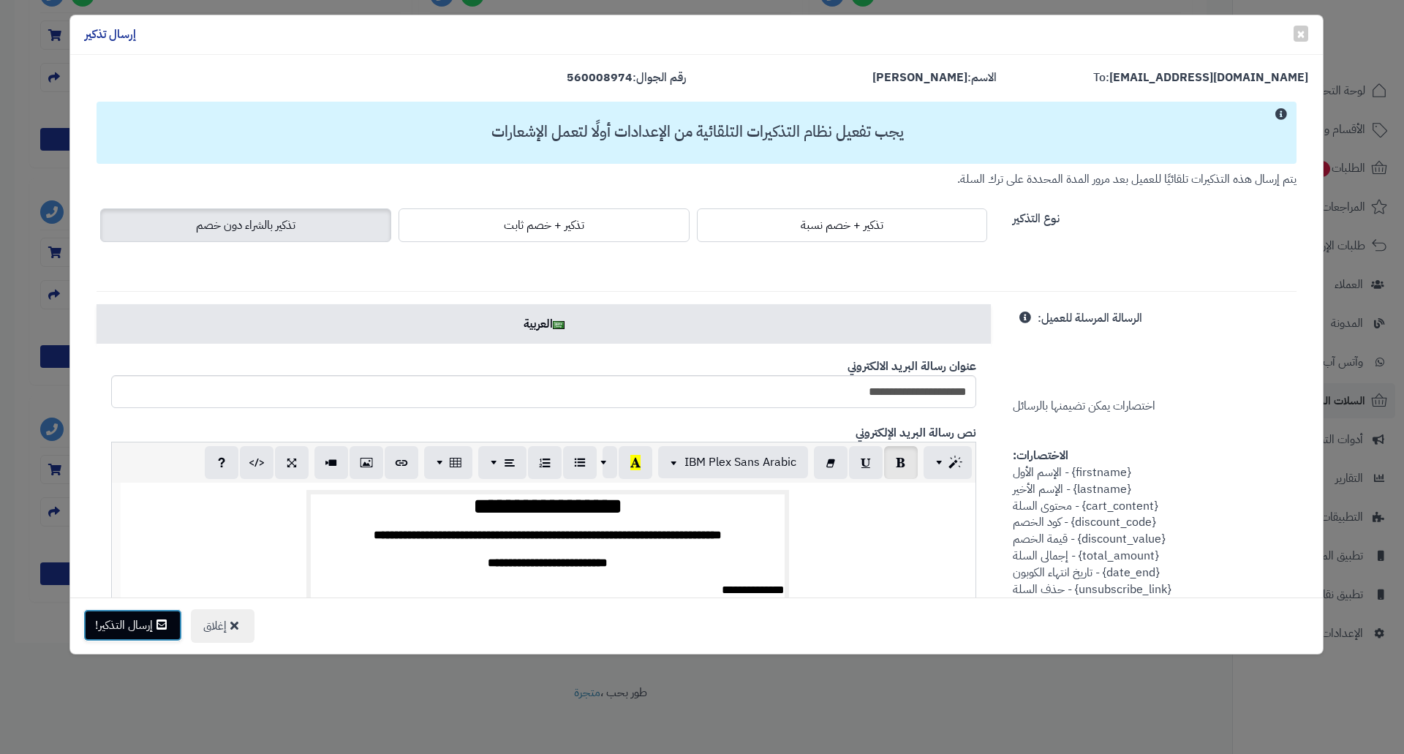
click at [133, 616] on button "إرسال التذكير!" at bounding box center [132, 625] width 99 height 32
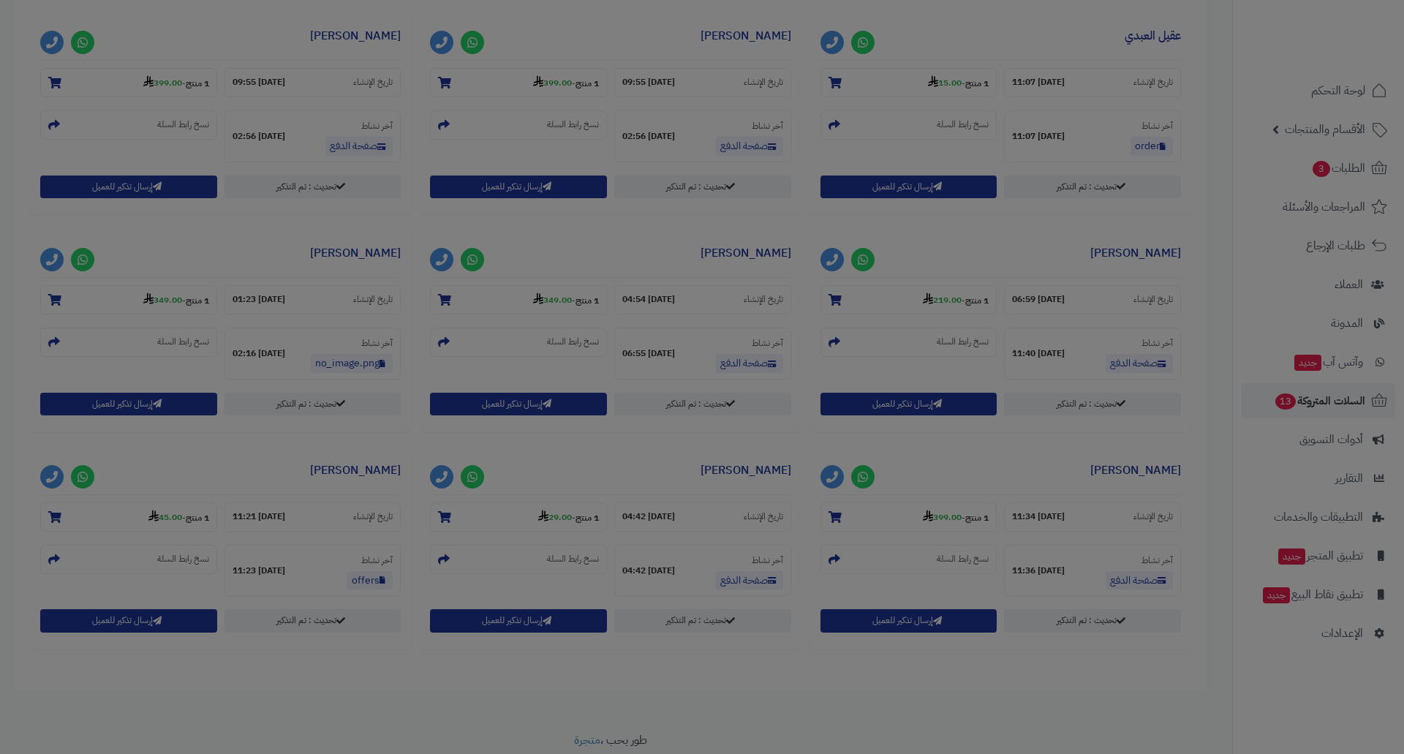
scroll to position [706, 0]
